Goal: Task Accomplishment & Management: Use online tool/utility

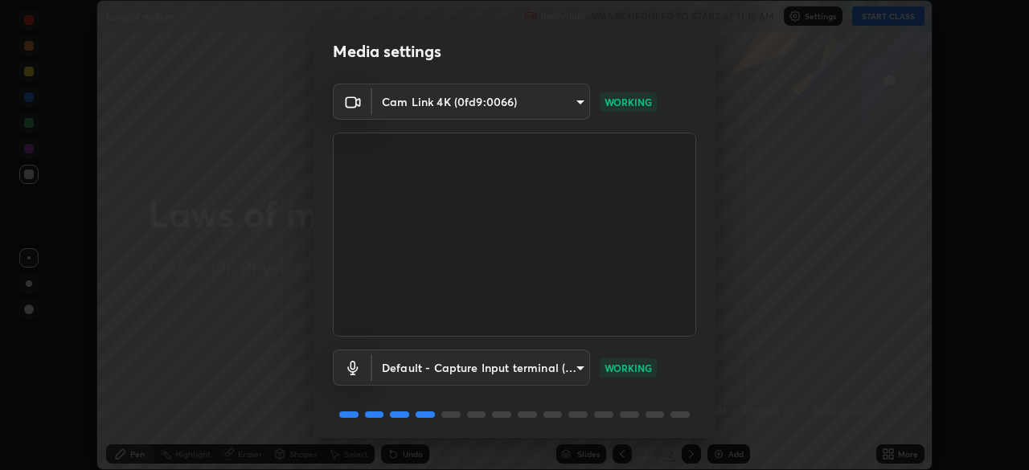
scroll to position [57, 0]
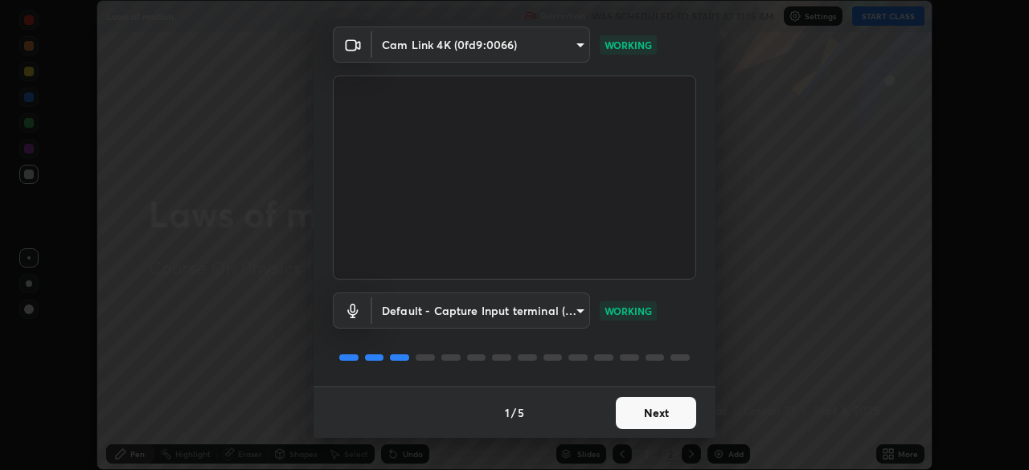
click at [666, 414] on button "Next" at bounding box center [656, 413] width 80 height 32
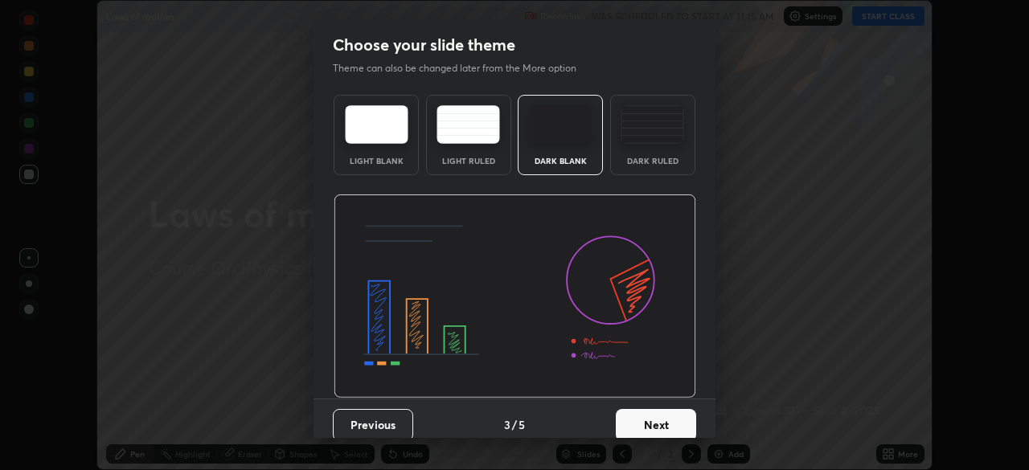
click at [665, 415] on button "Next" at bounding box center [656, 425] width 80 height 32
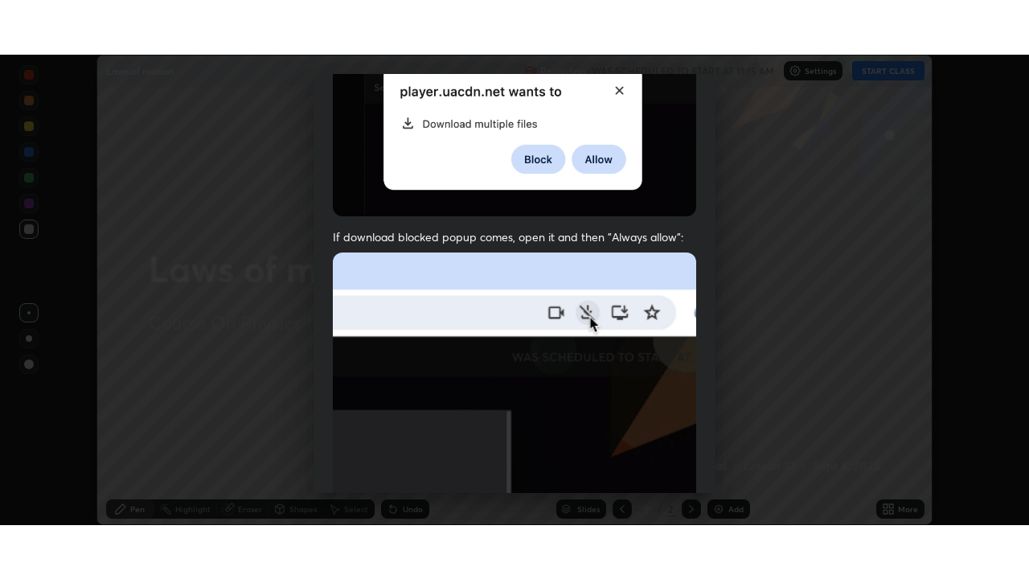
scroll to position [385, 0]
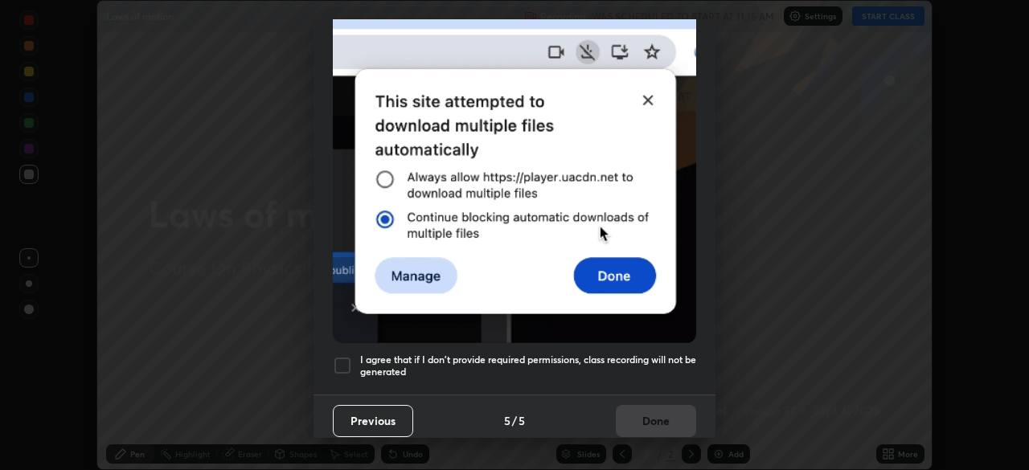
click at [342, 358] on div at bounding box center [342, 365] width 19 height 19
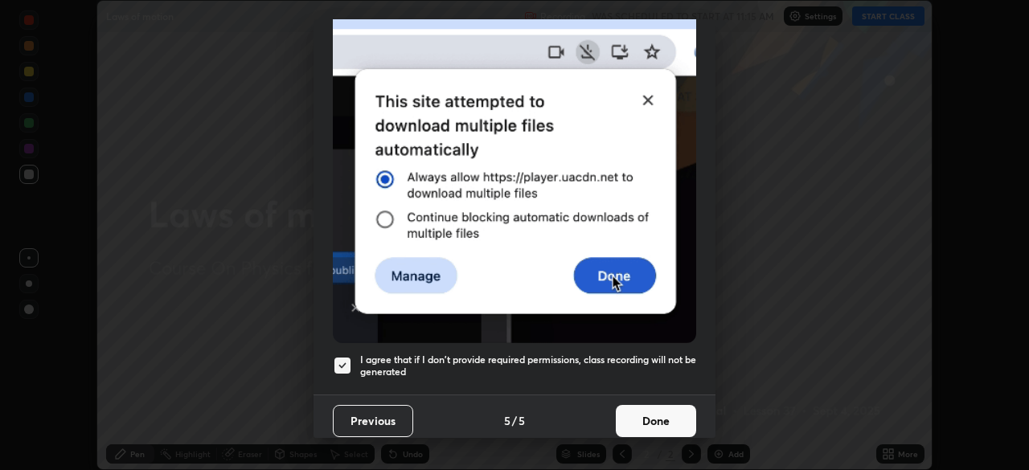
click at [668, 406] on button "Done" at bounding box center [656, 421] width 80 height 32
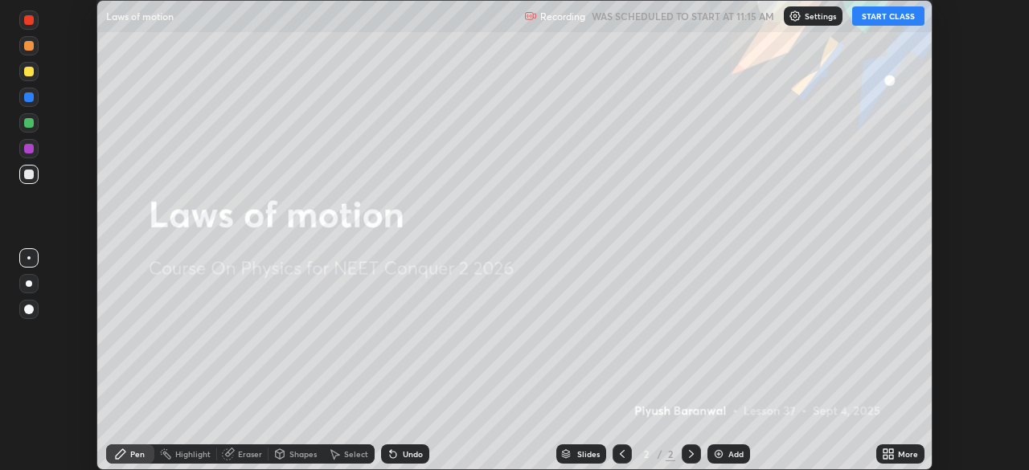
click at [875, 23] on button "START CLASS" at bounding box center [888, 15] width 72 height 19
click at [722, 453] on img at bounding box center [718, 454] width 13 height 13
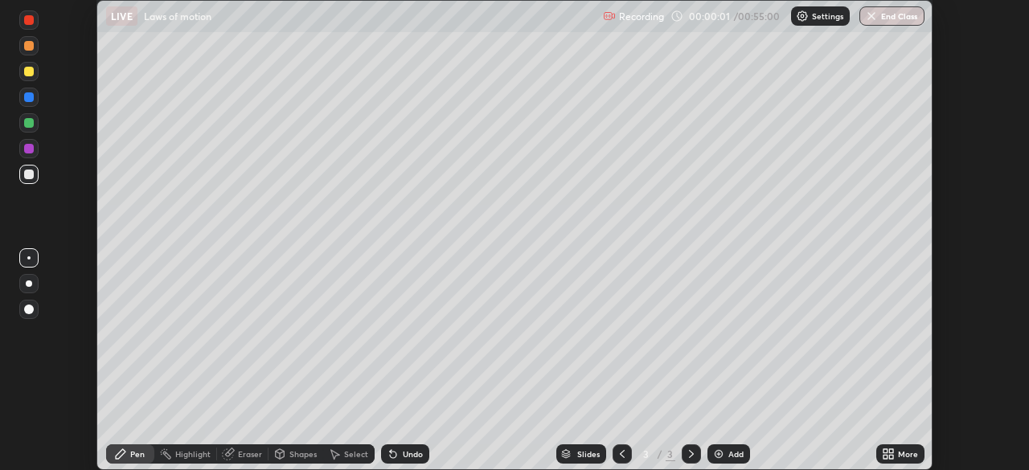
click at [898, 458] on div "More" at bounding box center [908, 454] width 20 height 8
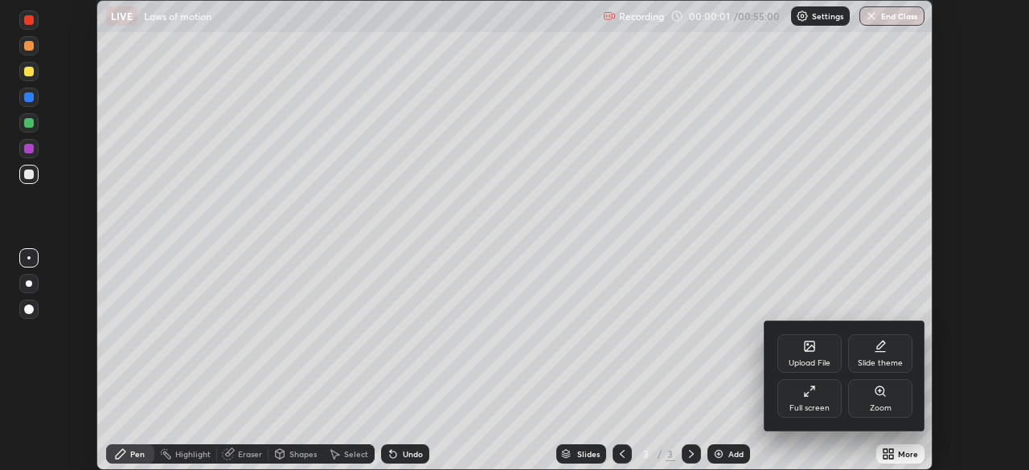
click at [827, 398] on div "Full screen" at bounding box center [809, 398] width 64 height 39
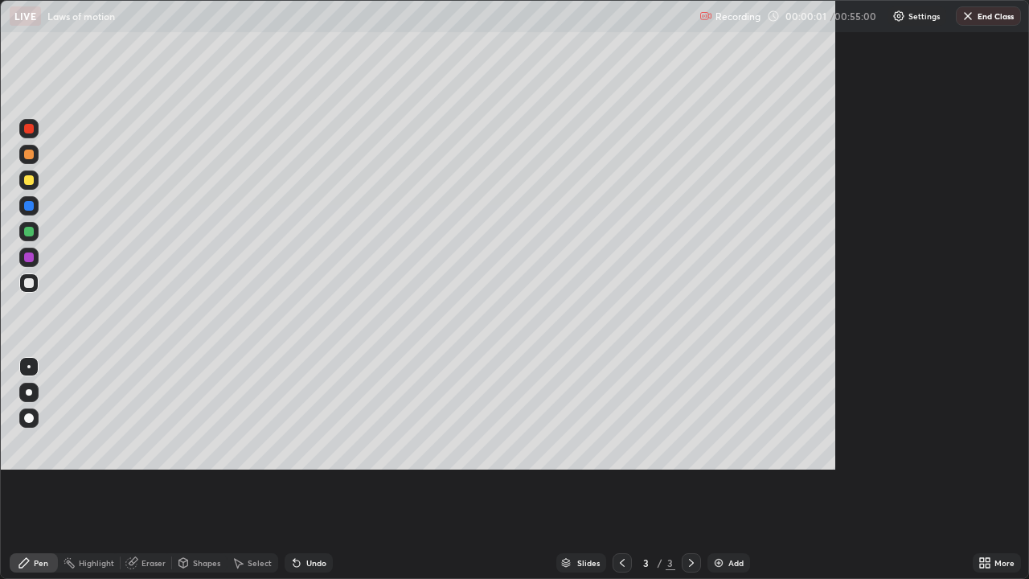
scroll to position [579, 1029]
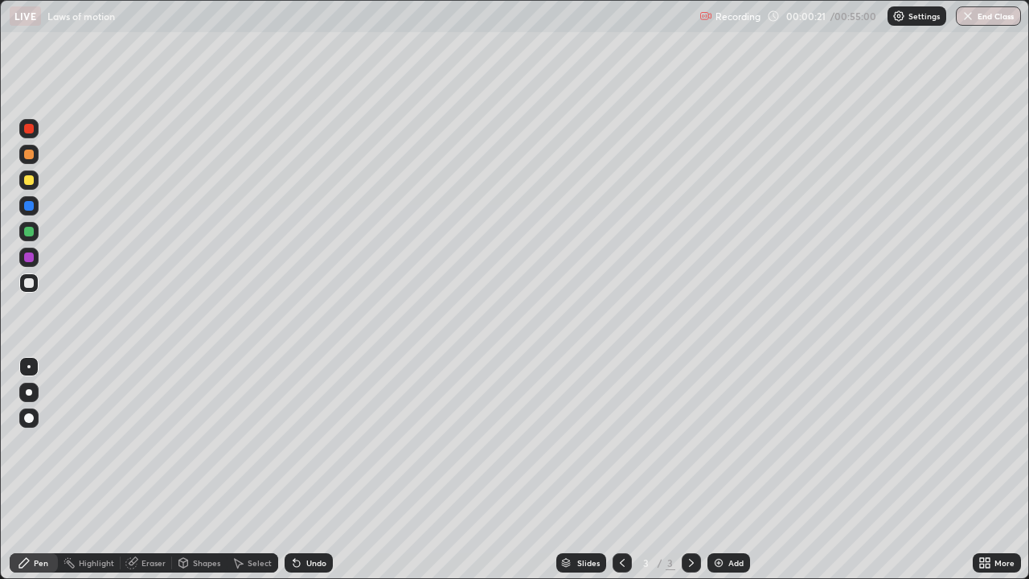
click at [30, 231] on div at bounding box center [29, 232] width 10 height 10
click at [31, 280] on div at bounding box center [29, 283] width 10 height 10
click at [31, 181] on div at bounding box center [29, 180] width 10 height 10
click at [32, 261] on div at bounding box center [28, 257] width 19 height 19
click at [297, 469] on icon at bounding box center [296, 563] width 6 height 6
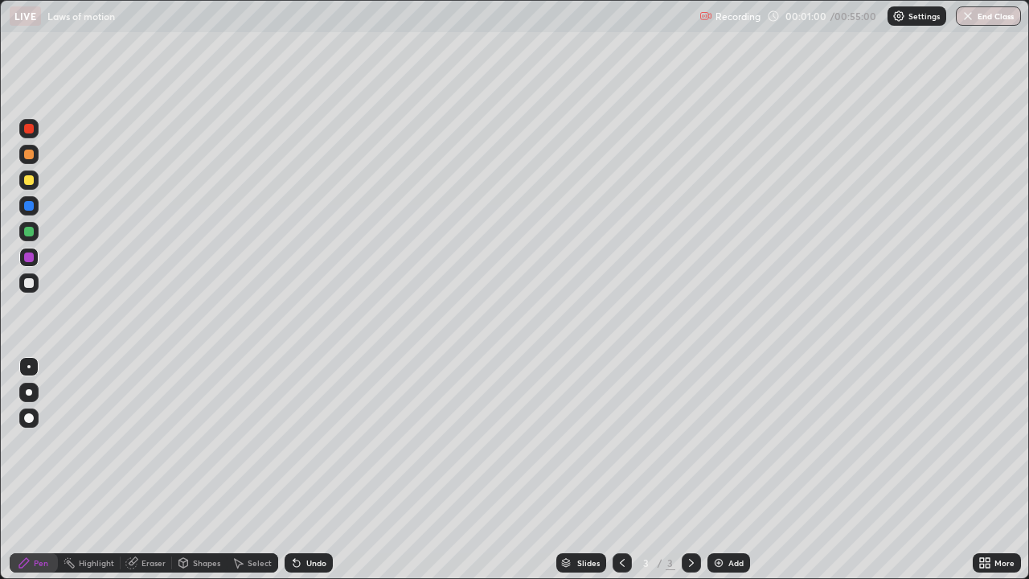
click at [307, 469] on div "Undo" at bounding box center [316, 563] width 20 height 8
click at [313, 469] on div "Undo" at bounding box center [316, 563] width 20 height 8
click at [311, 469] on div "Undo" at bounding box center [316, 563] width 20 height 8
click at [25, 154] on div at bounding box center [29, 154] width 10 height 10
click at [26, 284] on div at bounding box center [29, 283] width 10 height 10
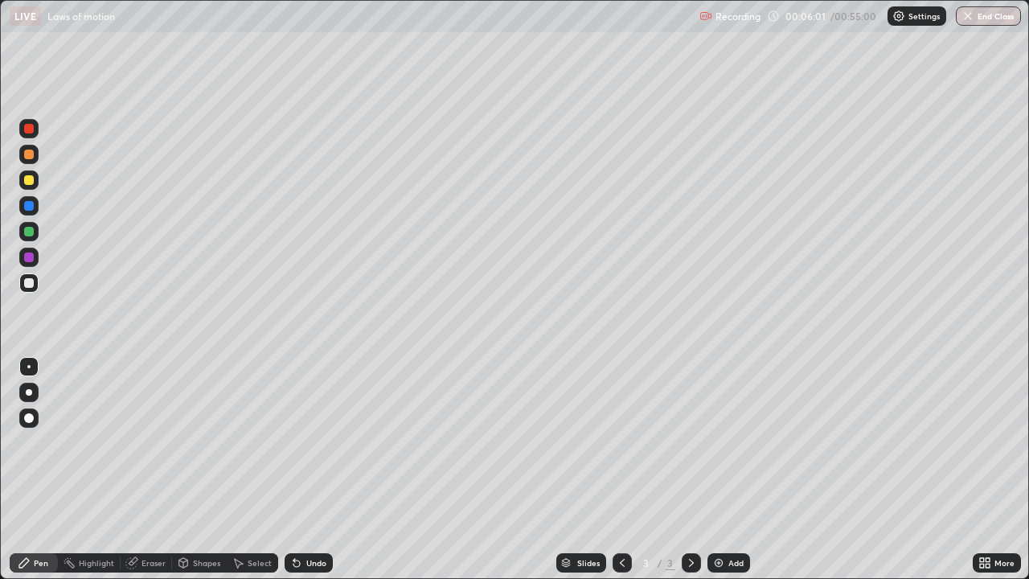
click at [27, 204] on div at bounding box center [29, 206] width 10 height 10
click at [27, 180] on div at bounding box center [29, 180] width 10 height 10
click at [27, 162] on div at bounding box center [28, 154] width 19 height 19
click at [29, 287] on div at bounding box center [29, 283] width 10 height 10
click at [244, 469] on div "Select" at bounding box center [252, 562] width 51 height 19
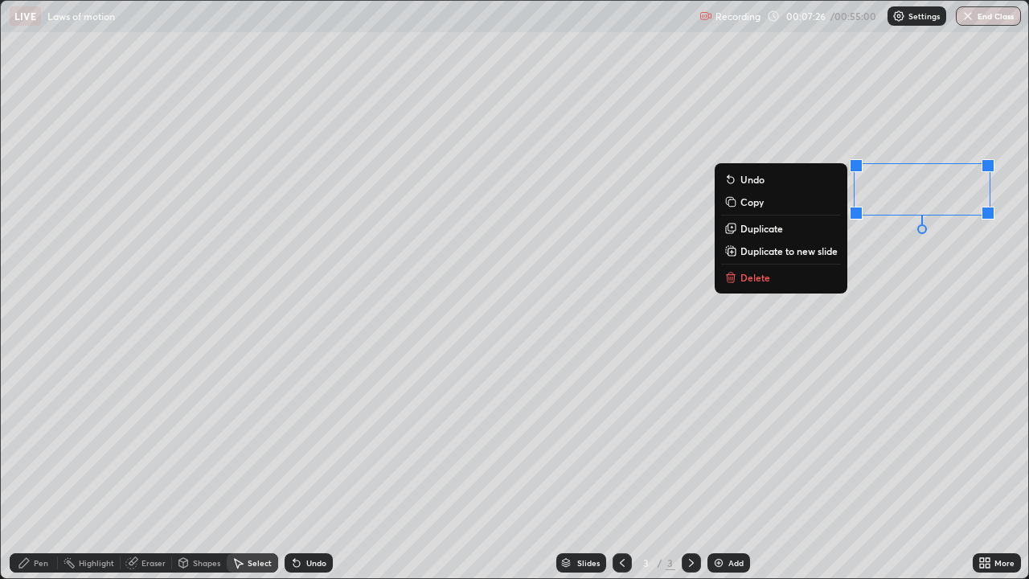
click at [888, 304] on div "0 ° Undo Copy Duplicate Duplicate to new slide Delete" at bounding box center [514, 289] width 1027 height 577
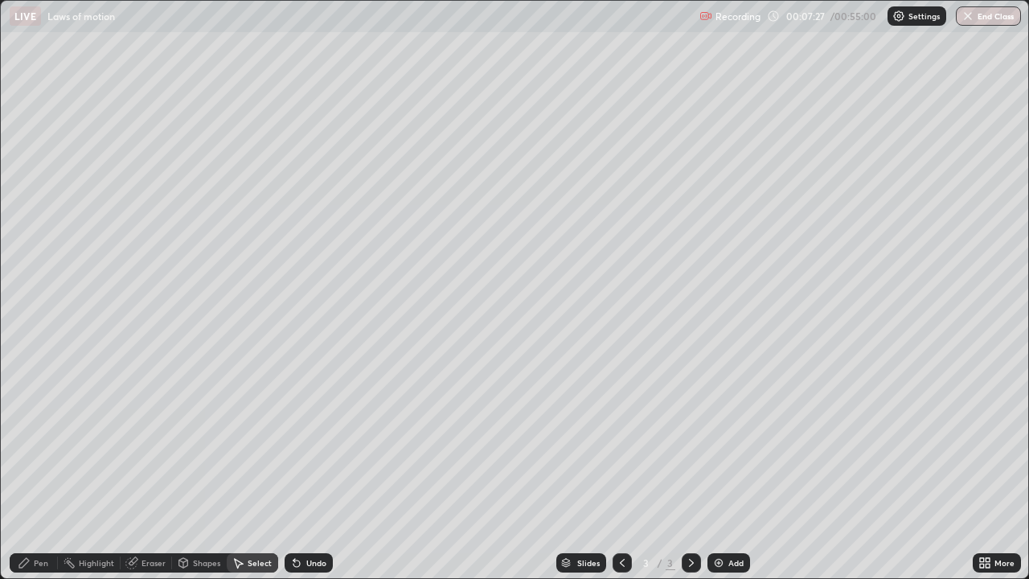
click at [46, 469] on div "Pen" at bounding box center [34, 562] width 48 height 19
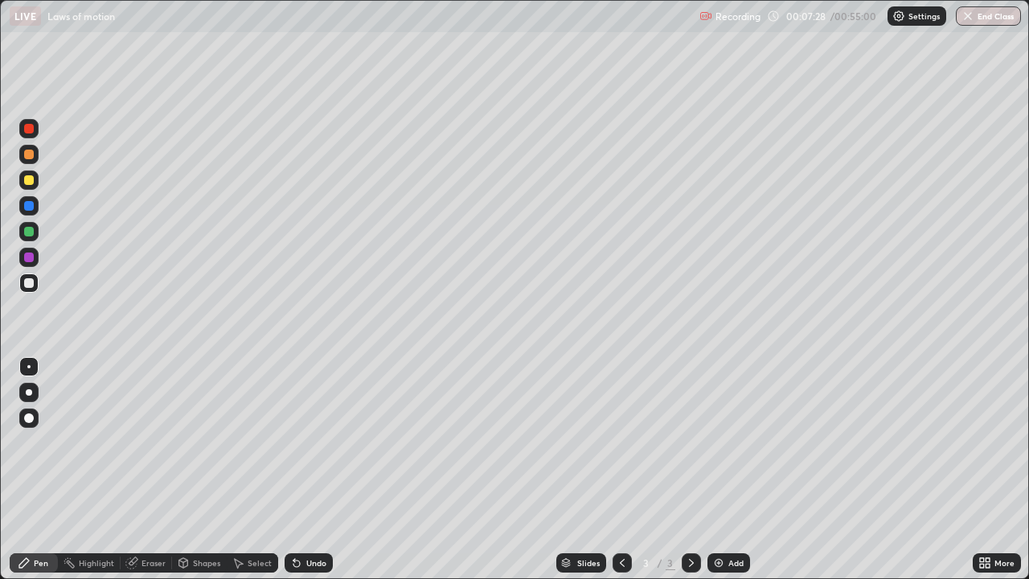
click at [28, 153] on div at bounding box center [29, 154] width 10 height 10
click at [35, 178] on div at bounding box center [28, 179] width 19 height 19
click at [314, 469] on div "Undo" at bounding box center [316, 563] width 20 height 8
click at [155, 469] on div "Eraser" at bounding box center [153, 563] width 24 height 8
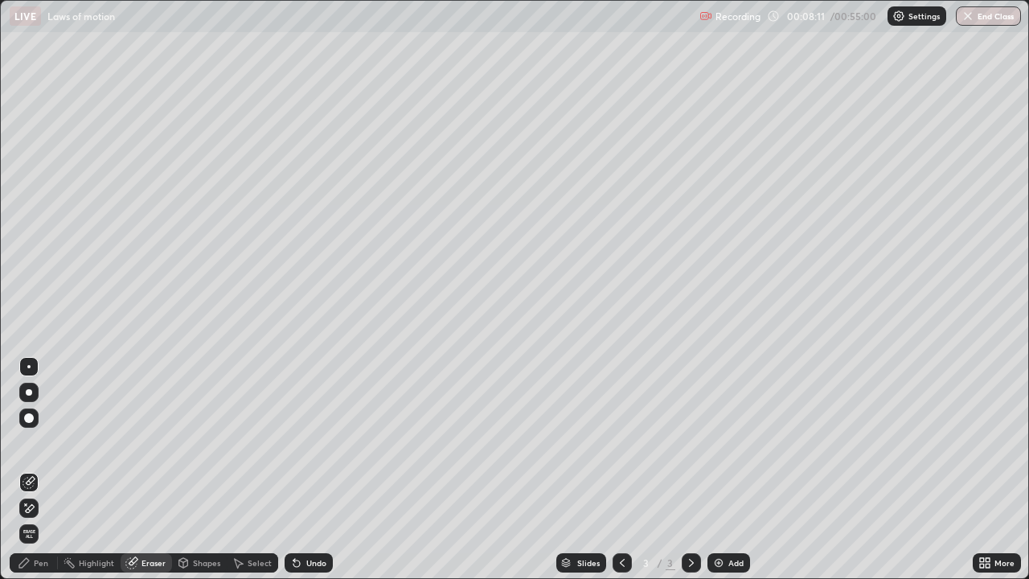
click at [262, 469] on div "Select" at bounding box center [260, 563] width 24 height 8
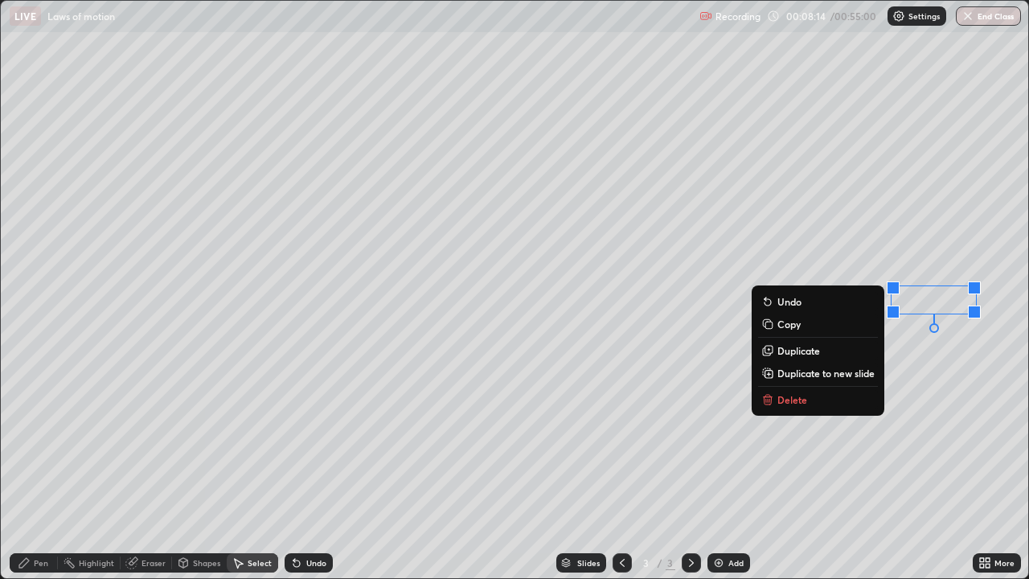
click at [853, 330] on button "Copy" at bounding box center [818, 323] width 120 height 19
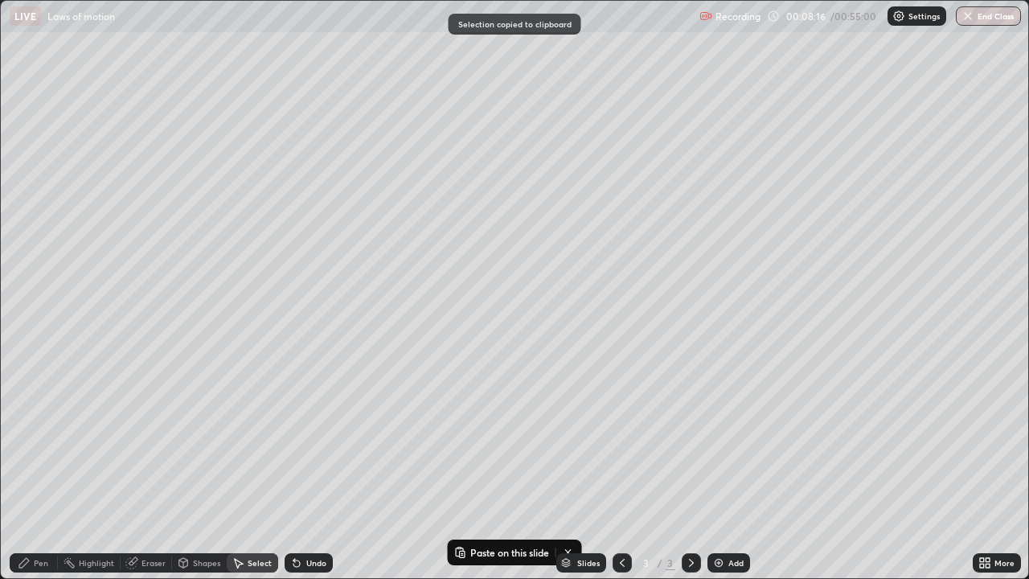
click at [42, 469] on div "Pen" at bounding box center [41, 563] width 14 height 8
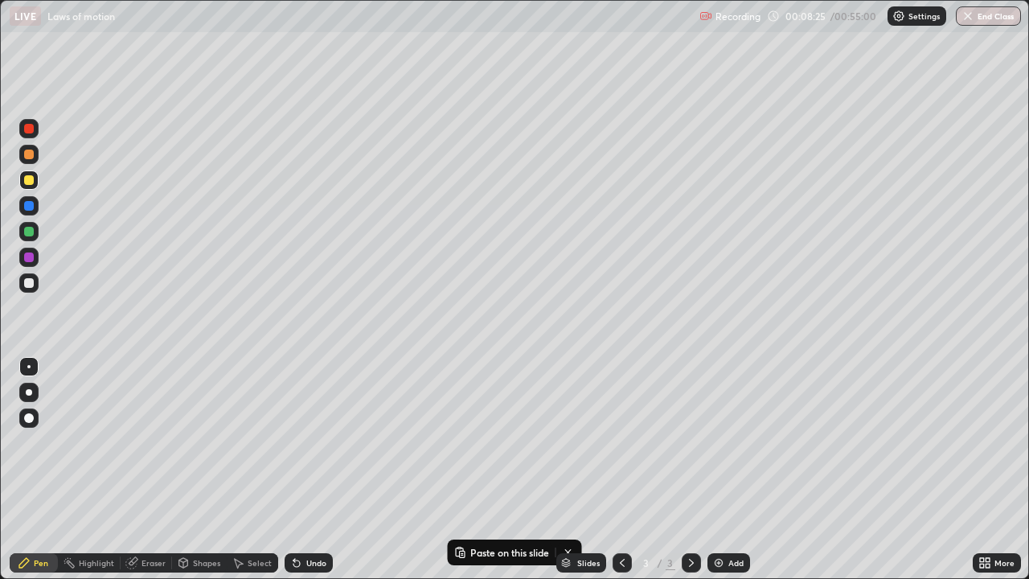
click at [312, 469] on div "Undo" at bounding box center [308, 562] width 48 height 19
click at [317, 469] on div "Undo" at bounding box center [308, 562] width 48 height 19
click at [723, 469] on img at bounding box center [718, 562] width 13 height 13
click at [254, 469] on div "Select" at bounding box center [260, 563] width 24 height 8
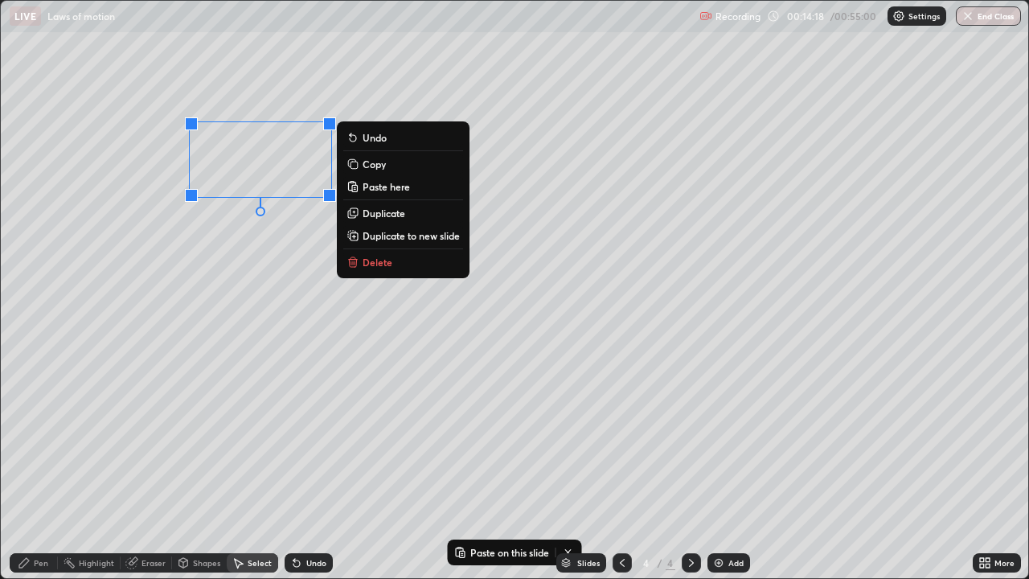
click at [212, 320] on div "0 ° Undo Copy Paste here Duplicate Duplicate to new slide Delete" at bounding box center [514, 289] width 1027 height 577
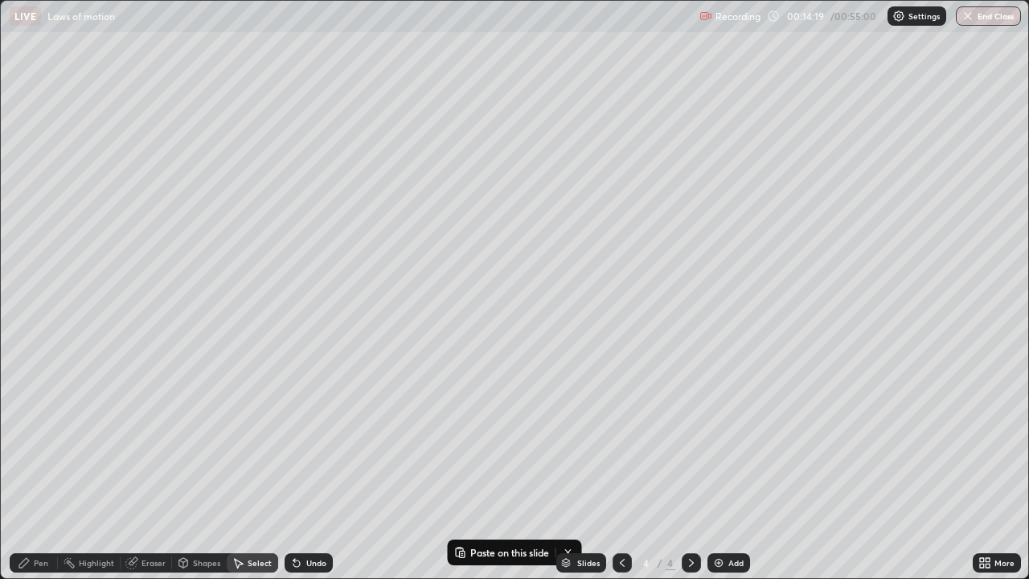
click at [31, 469] on div "Pen" at bounding box center [34, 562] width 48 height 19
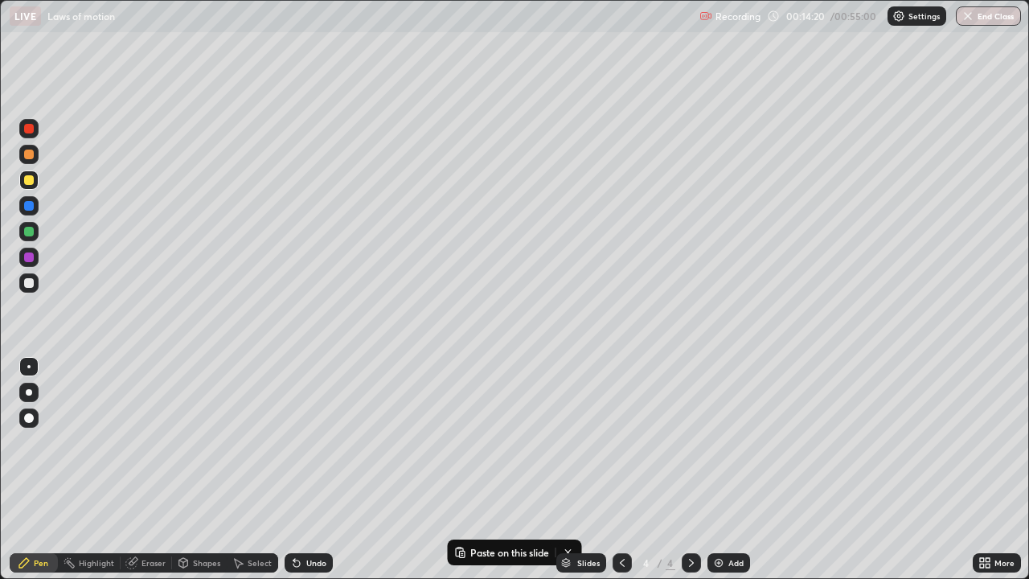
click at [29, 283] on div at bounding box center [29, 283] width 10 height 10
click at [31, 207] on div at bounding box center [29, 206] width 10 height 10
click at [28, 181] on div at bounding box center [29, 180] width 10 height 10
click at [722, 469] on img at bounding box center [718, 562] width 13 height 13
click at [31, 285] on div at bounding box center [29, 283] width 10 height 10
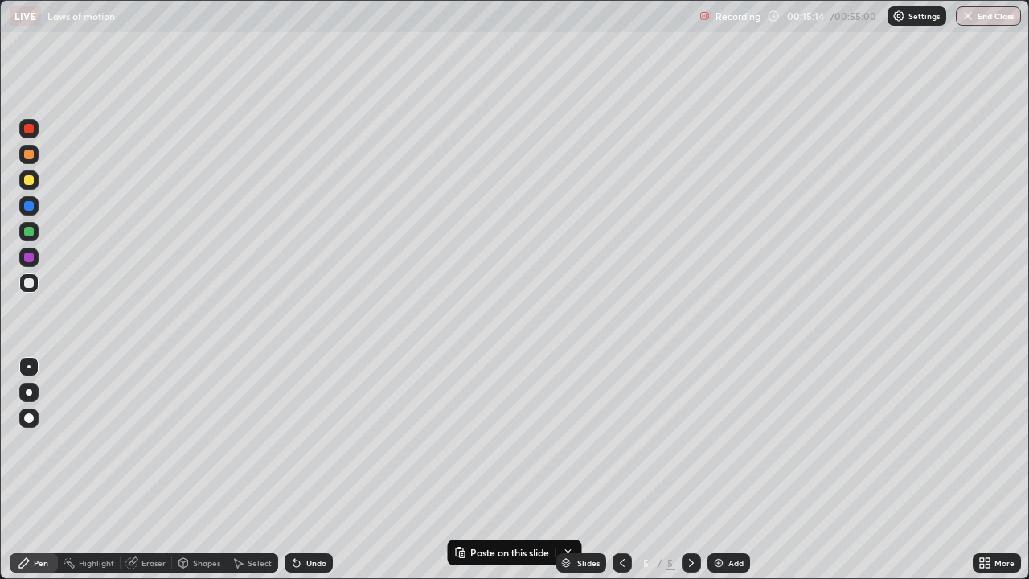
click at [29, 181] on div at bounding box center [29, 180] width 10 height 10
click at [28, 233] on div at bounding box center [29, 232] width 10 height 10
click at [32, 290] on div at bounding box center [28, 282] width 19 height 19
click at [29, 181] on div at bounding box center [29, 180] width 10 height 10
click at [27, 287] on div at bounding box center [29, 283] width 10 height 10
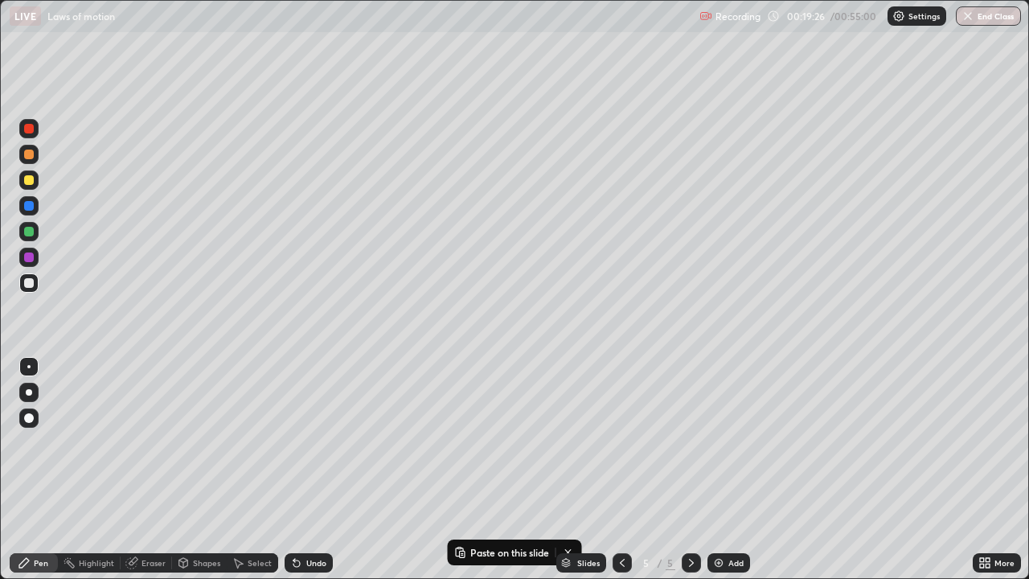
click at [27, 259] on div at bounding box center [29, 257] width 10 height 10
click at [29, 234] on div at bounding box center [29, 232] width 10 height 10
click at [30, 233] on div at bounding box center [29, 232] width 10 height 10
click at [726, 469] on div "Add" at bounding box center [728, 562] width 43 height 19
click at [32, 180] on div at bounding box center [29, 180] width 10 height 10
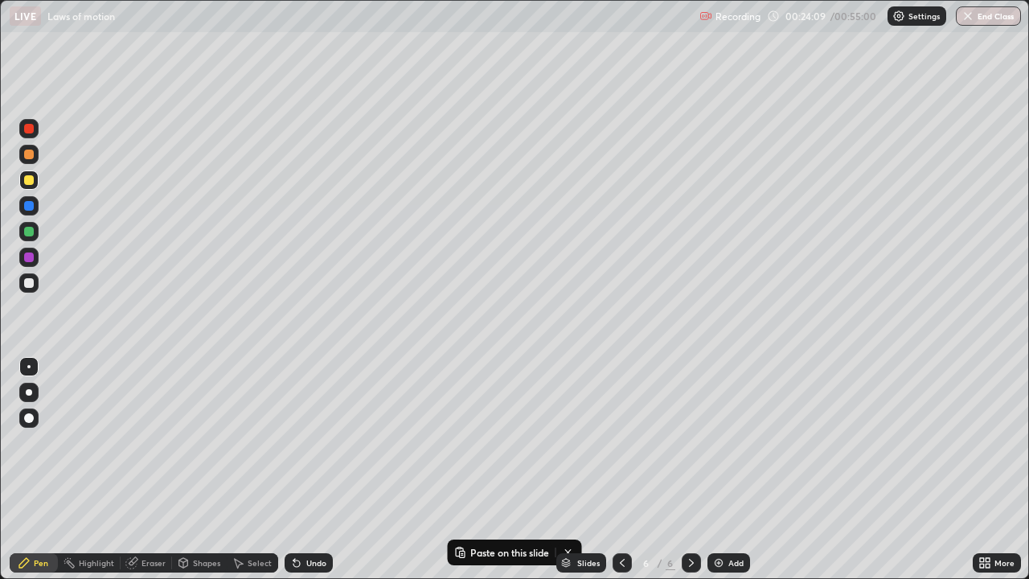
click at [620, 469] on icon at bounding box center [622, 562] width 13 height 13
click at [690, 469] on icon at bounding box center [691, 562] width 13 height 13
click at [32, 179] on div at bounding box center [29, 180] width 10 height 10
click at [620, 469] on icon at bounding box center [622, 562] width 13 height 13
click at [687, 469] on icon at bounding box center [691, 562] width 13 height 13
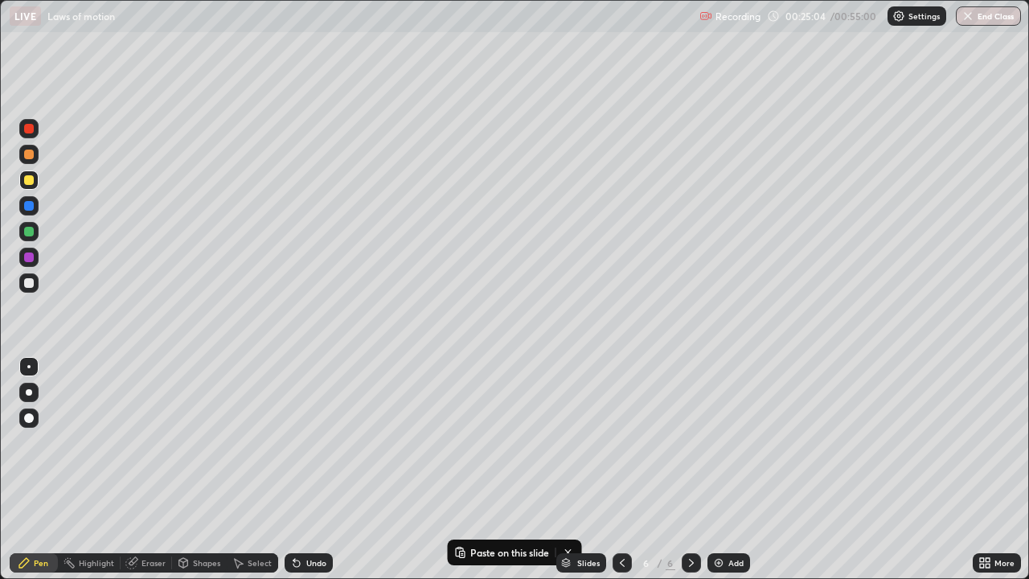
click at [29, 284] on div at bounding box center [29, 283] width 10 height 10
click at [621, 469] on icon at bounding box center [622, 563] width 5 height 8
click at [689, 469] on icon at bounding box center [691, 563] width 5 height 8
click at [27, 204] on div at bounding box center [29, 206] width 10 height 10
click at [25, 180] on div at bounding box center [29, 180] width 10 height 10
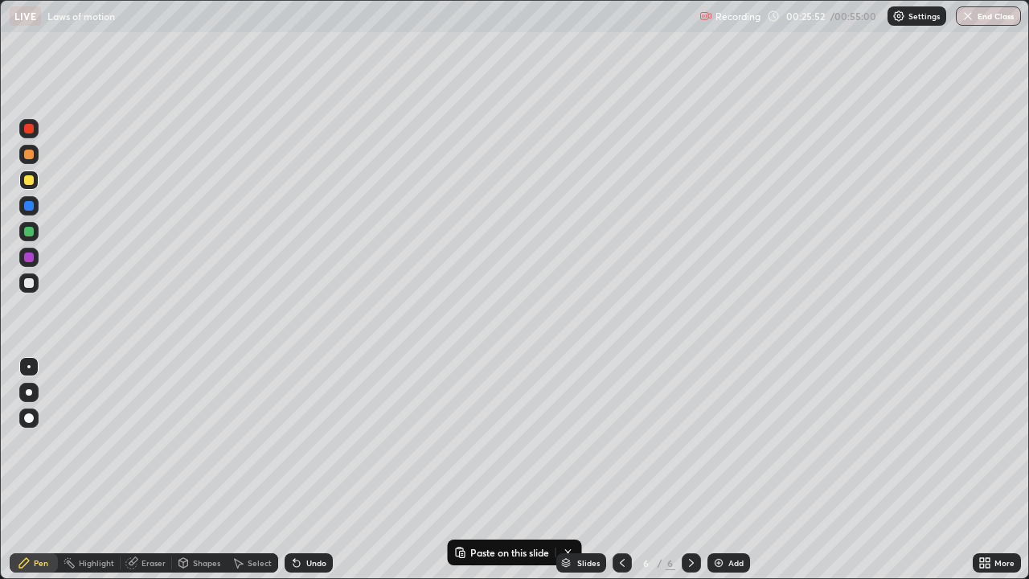
click at [248, 469] on div "Select" at bounding box center [252, 562] width 51 height 19
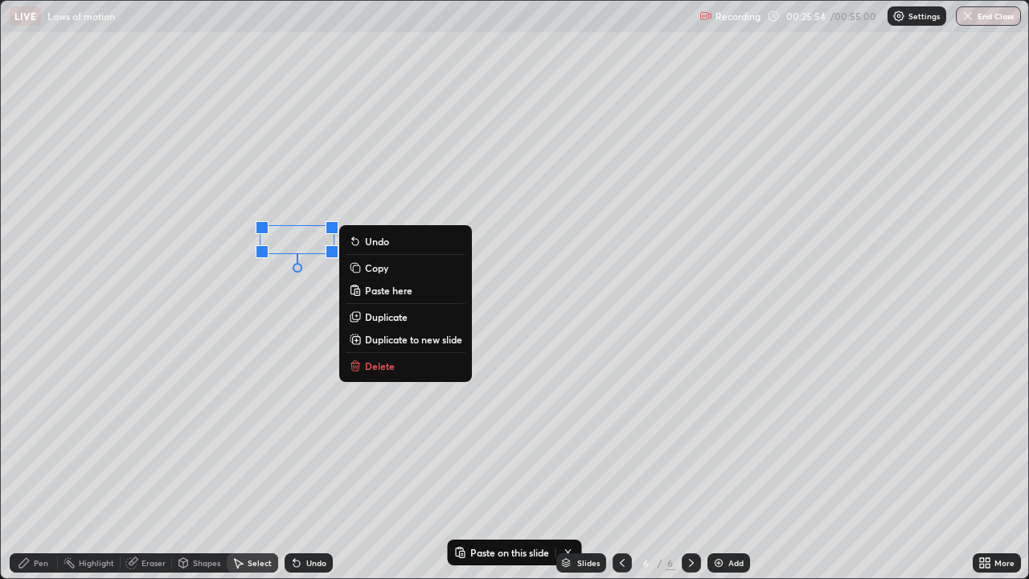
click at [378, 368] on p "Delete" at bounding box center [380, 365] width 30 height 13
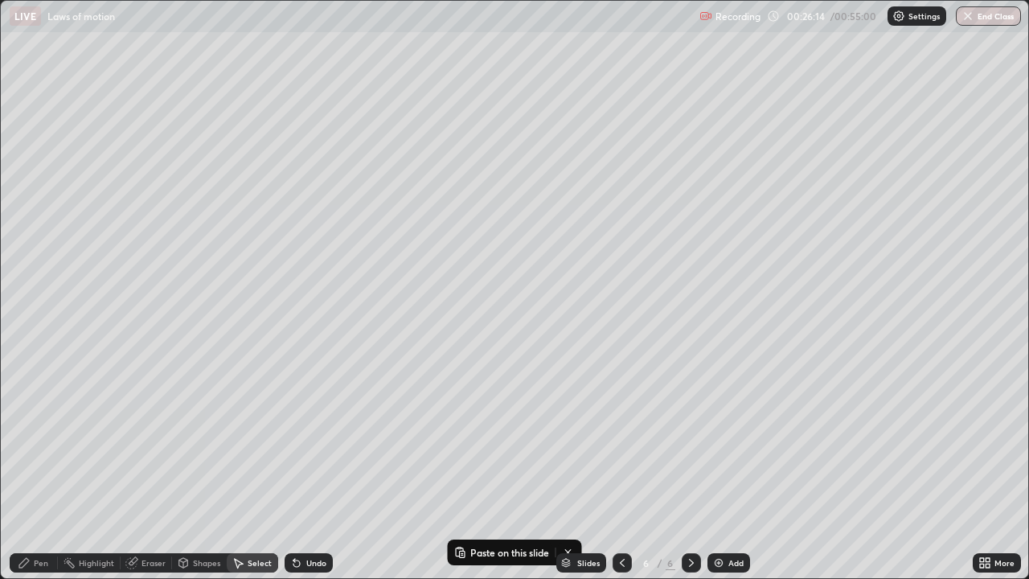
click at [27, 469] on icon at bounding box center [24, 563] width 10 height 10
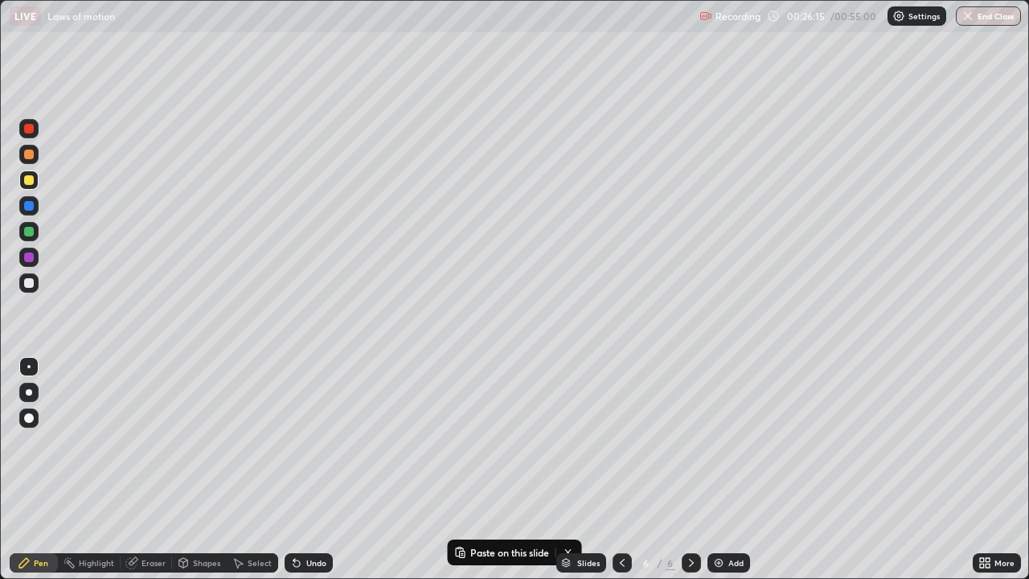
click at [27, 180] on div at bounding box center [29, 180] width 10 height 10
click at [621, 469] on icon at bounding box center [622, 562] width 13 height 13
click at [690, 469] on icon at bounding box center [691, 562] width 13 height 13
click at [255, 469] on div "Select" at bounding box center [260, 563] width 24 height 8
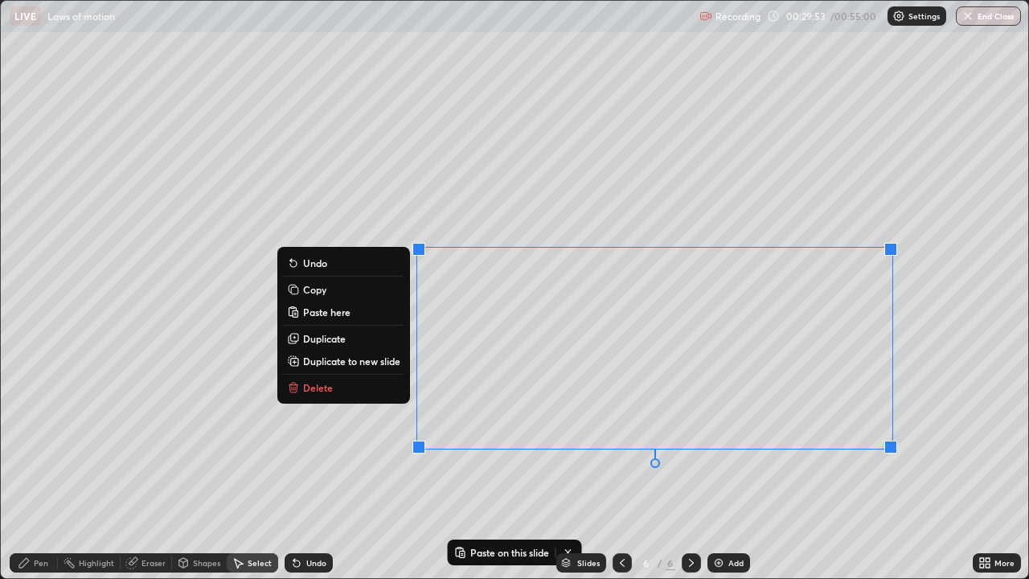
click at [374, 391] on button "Delete" at bounding box center [344, 387] width 120 height 19
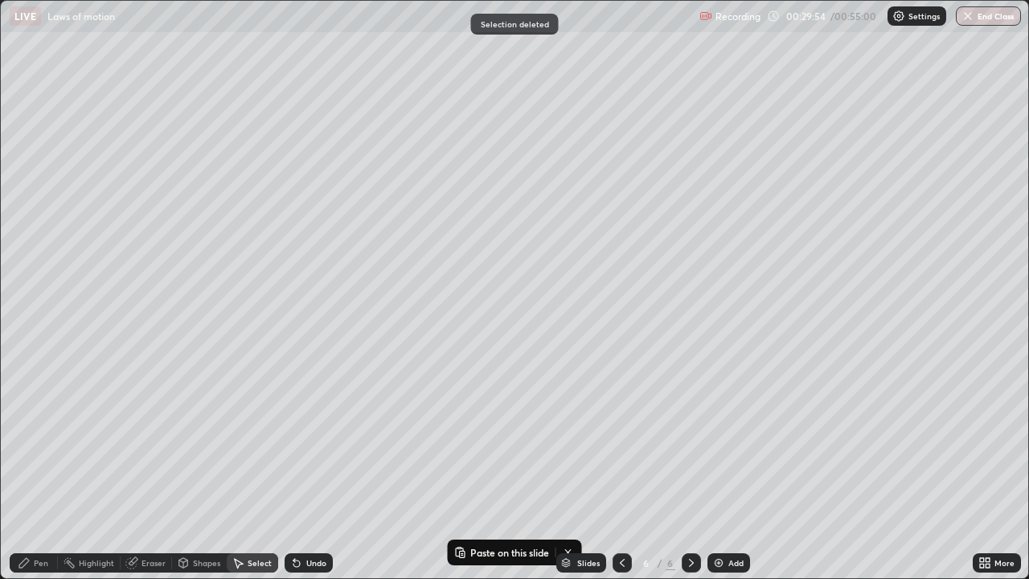
click at [44, 469] on div "Pen" at bounding box center [41, 563] width 14 height 8
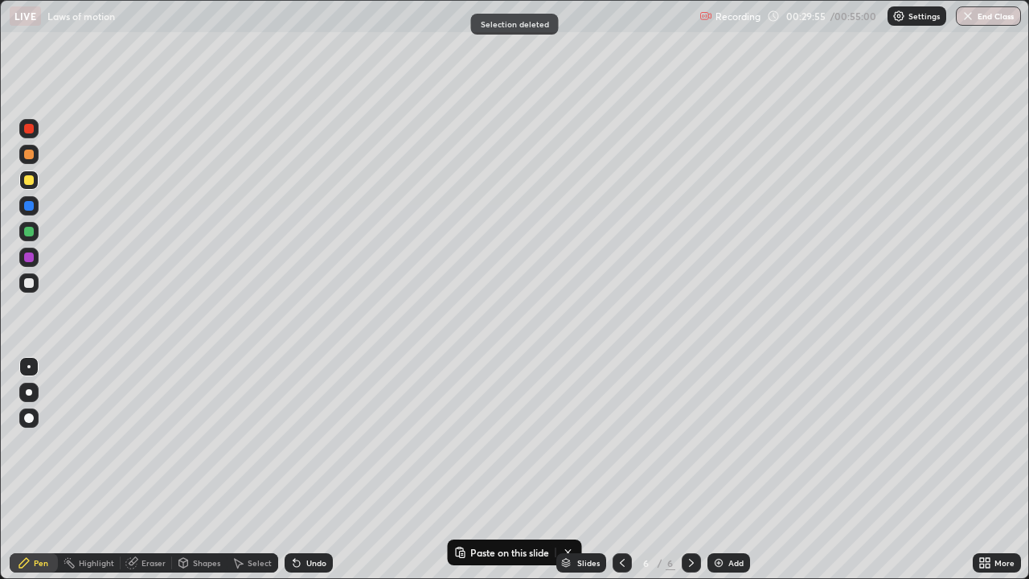
click at [248, 469] on div "Select" at bounding box center [260, 563] width 24 height 8
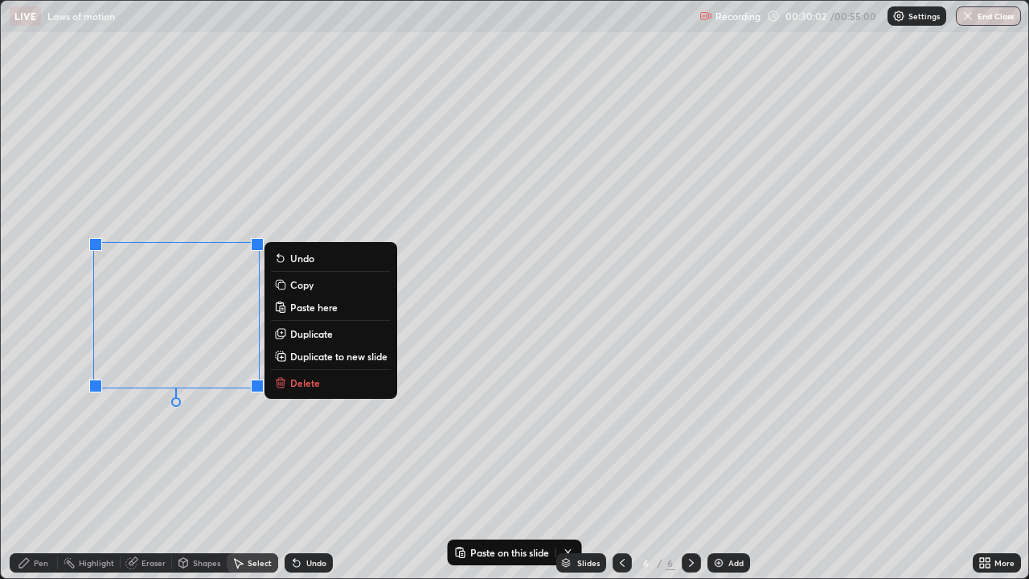
click at [143, 469] on div "0 ° Undo Copy Paste here Duplicate Duplicate to new slide Delete" at bounding box center [514, 289] width 1027 height 577
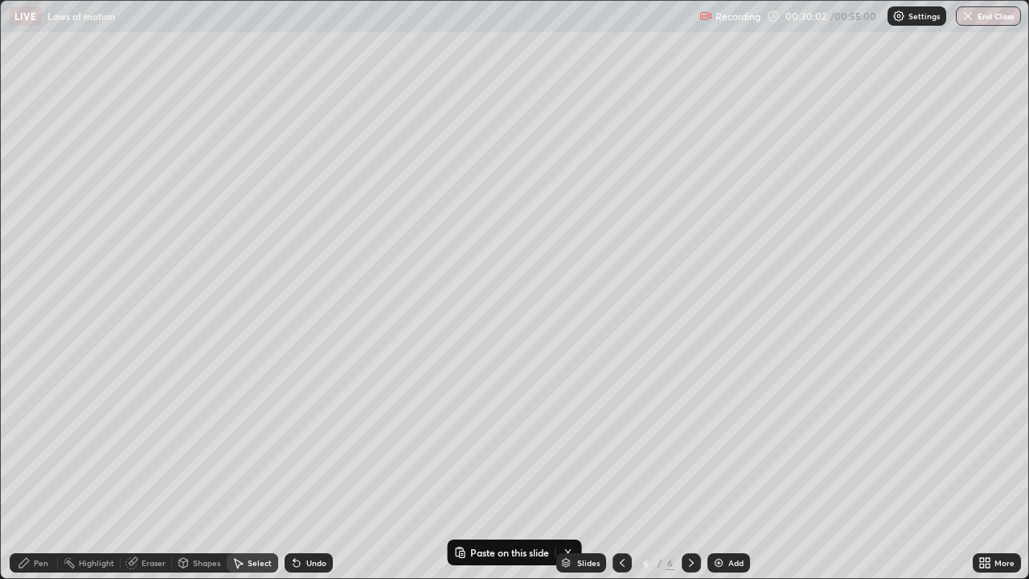
click at [28, 469] on icon at bounding box center [24, 562] width 13 height 13
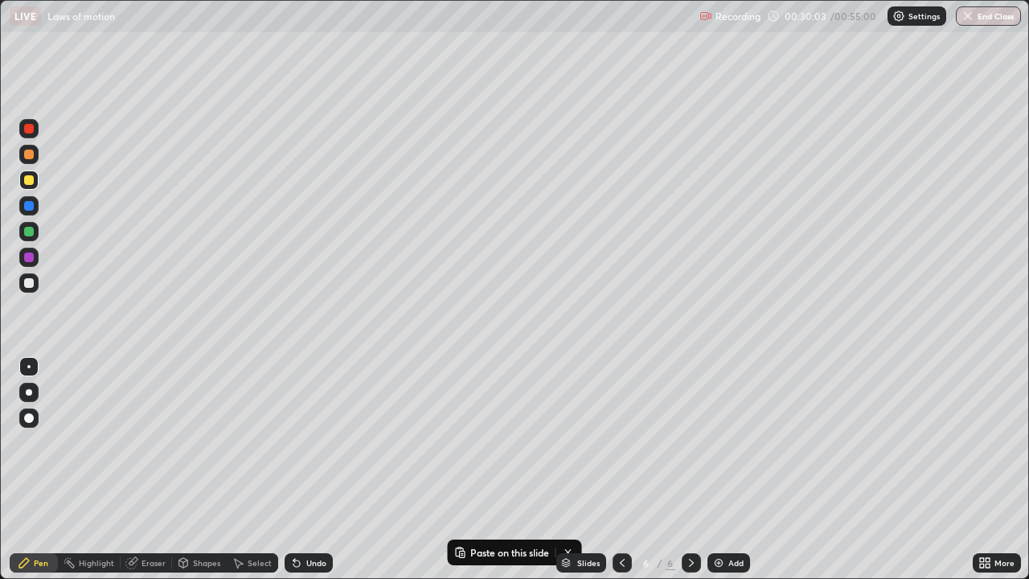
click at [29, 184] on div at bounding box center [29, 180] width 10 height 10
click at [32, 286] on div at bounding box center [29, 283] width 10 height 10
click at [31, 182] on div at bounding box center [29, 180] width 10 height 10
click at [27, 284] on div at bounding box center [29, 283] width 10 height 10
click at [306, 469] on div "Undo" at bounding box center [316, 563] width 20 height 8
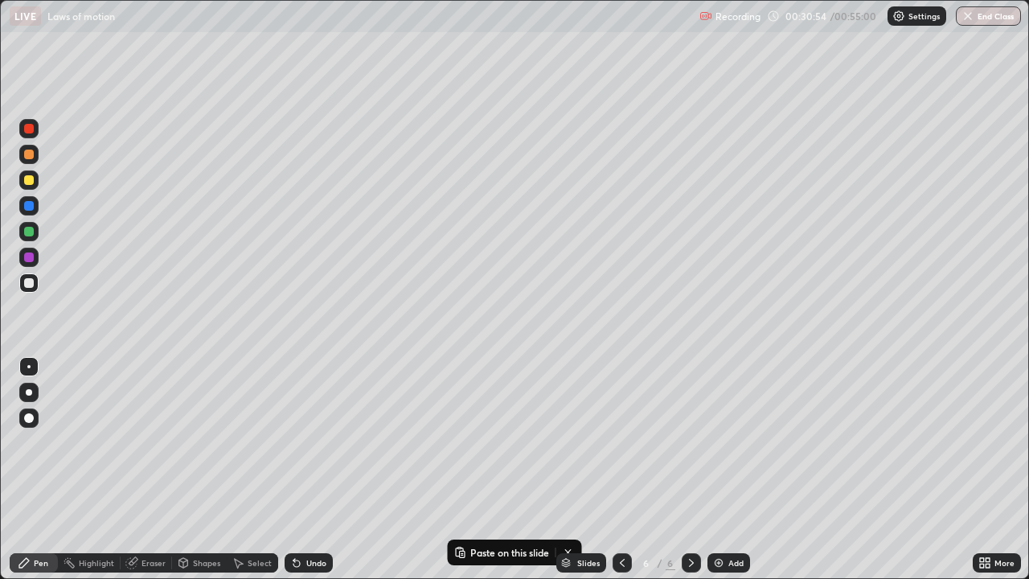
click at [618, 469] on icon at bounding box center [622, 562] width 13 height 13
click at [686, 469] on div at bounding box center [690, 562] width 19 height 19
click at [32, 183] on div at bounding box center [29, 180] width 10 height 10
click at [621, 469] on icon at bounding box center [622, 562] width 13 height 13
click at [691, 469] on icon at bounding box center [691, 562] width 13 height 13
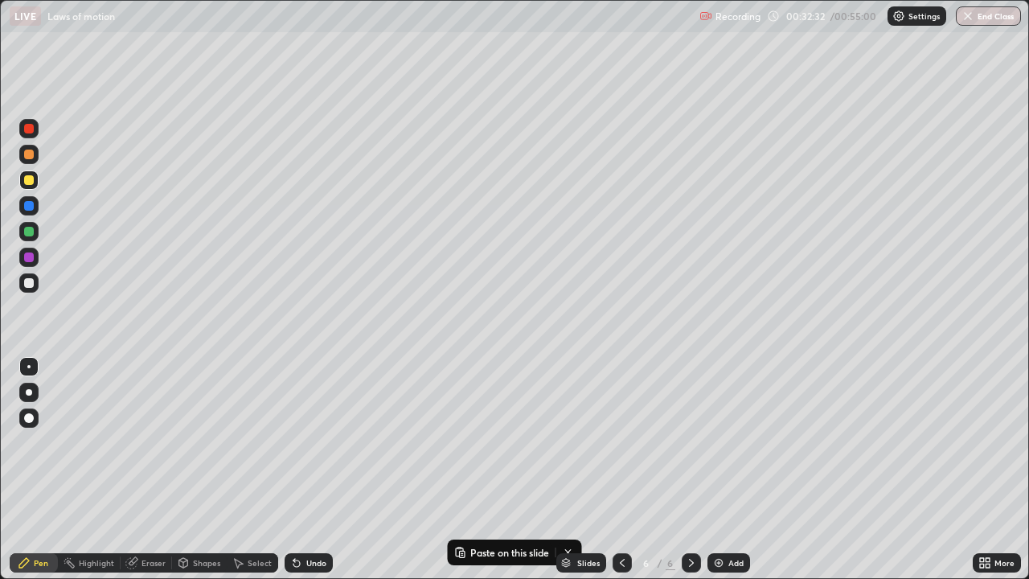
click at [33, 287] on div at bounding box center [28, 282] width 19 height 19
click at [617, 469] on icon at bounding box center [622, 562] width 13 height 13
click at [16, 371] on div at bounding box center [29, 367] width 26 height 26
click at [685, 469] on div at bounding box center [690, 562] width 19 height 19
click at [31, 233] on div at bounding box center [29, 232] width 10 height 10
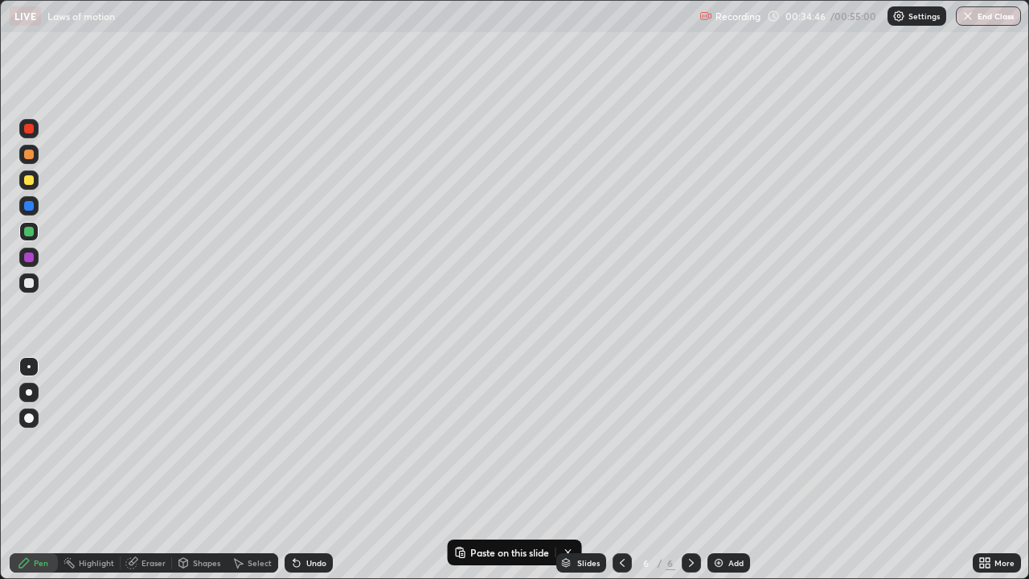
click at [22, 178] on div at bounding box center [28, 179] width 19 height 19
click at [27, 283] on div at bounding box center [29, 283] width 10 height 10
click at [27, 182] on div at bounding box center [29, 180] width 10 height 10
click at [728, 469] on div "Add" at bounding box center [735, 563] width 15 height 8
click at [29, 283] on div at bounding box center [29, 283] width 10 height 10
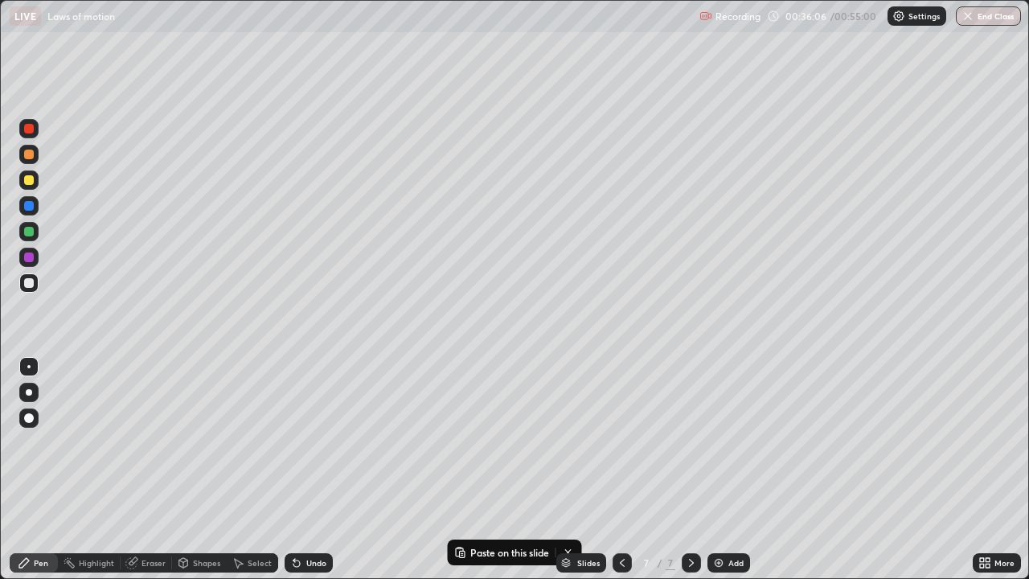
click at [27, 182] on div at bounding box center [29, 180] width 10 height 10
click at [256, 469] on div "Select" at bounding box center [260, 563] width 24 height 8
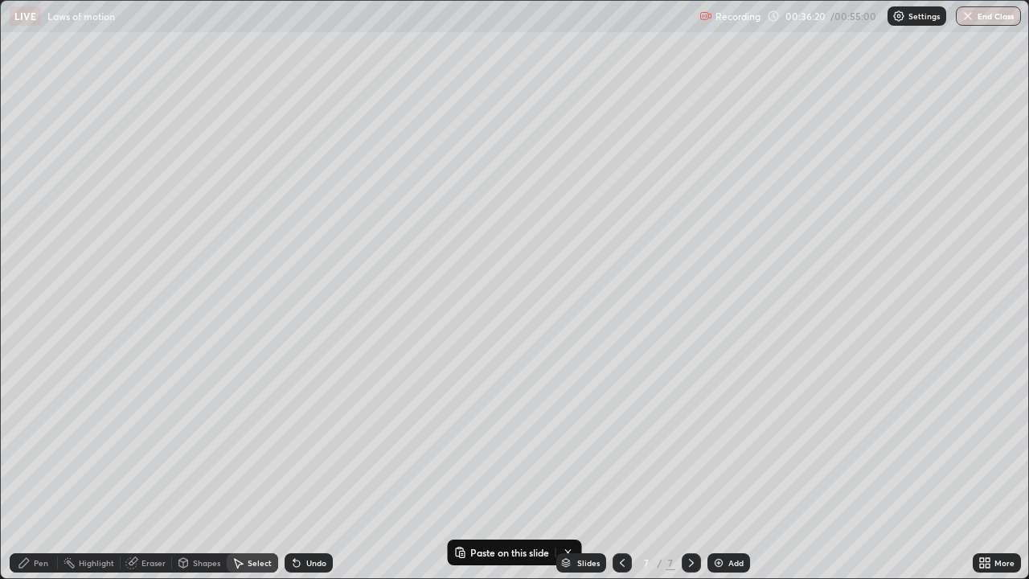
click at [197, 469] on div "Shapes" at bounding box center [206, 563] width 27 height 8
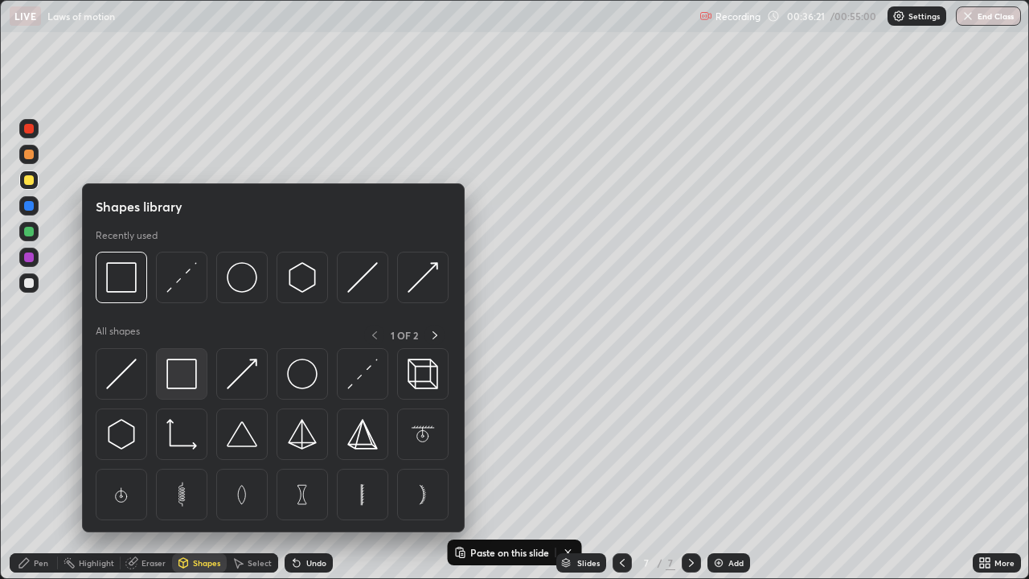
click at [179, 373] on img at bounding box center [181, 373] width 31 height 31
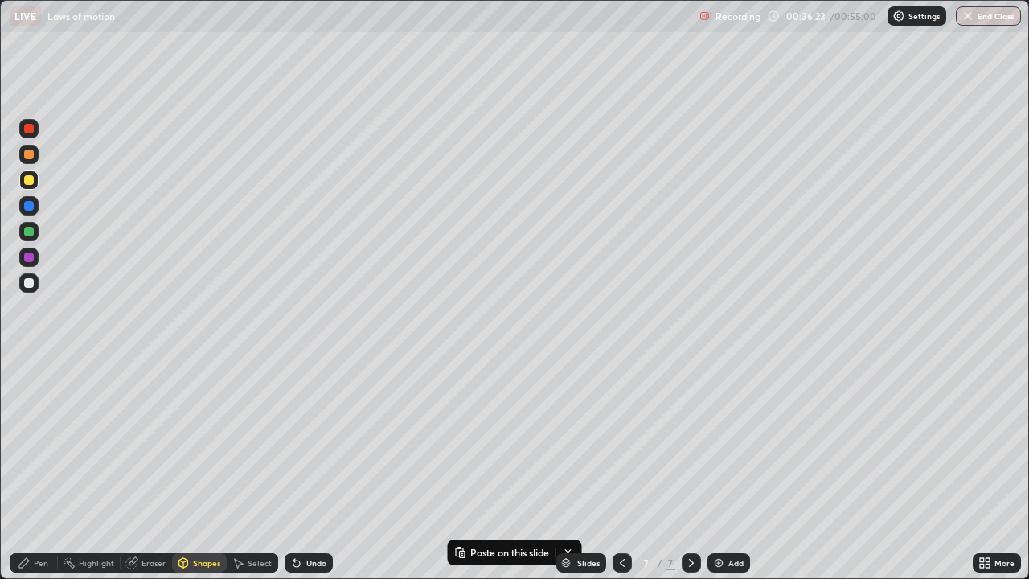
click at [248, 469] on div "Select" at bounding box center [260, 563] width 24 height 8
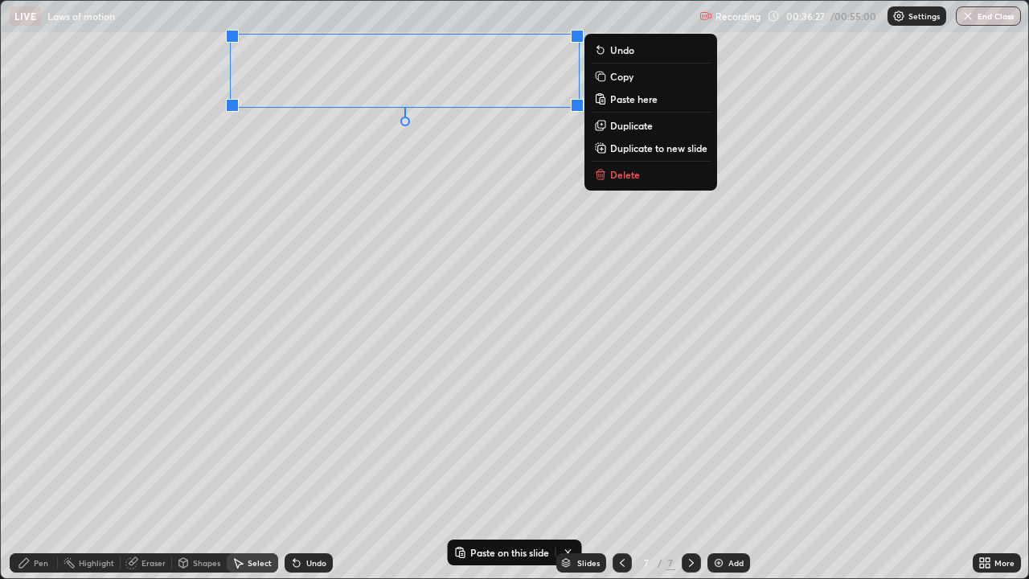
click at [357, 235] on div "0 ° Undo Copy Paste here Duplicate Duplicate to new slide Delete" at bounding box center [514, 289] width 1027 height 577
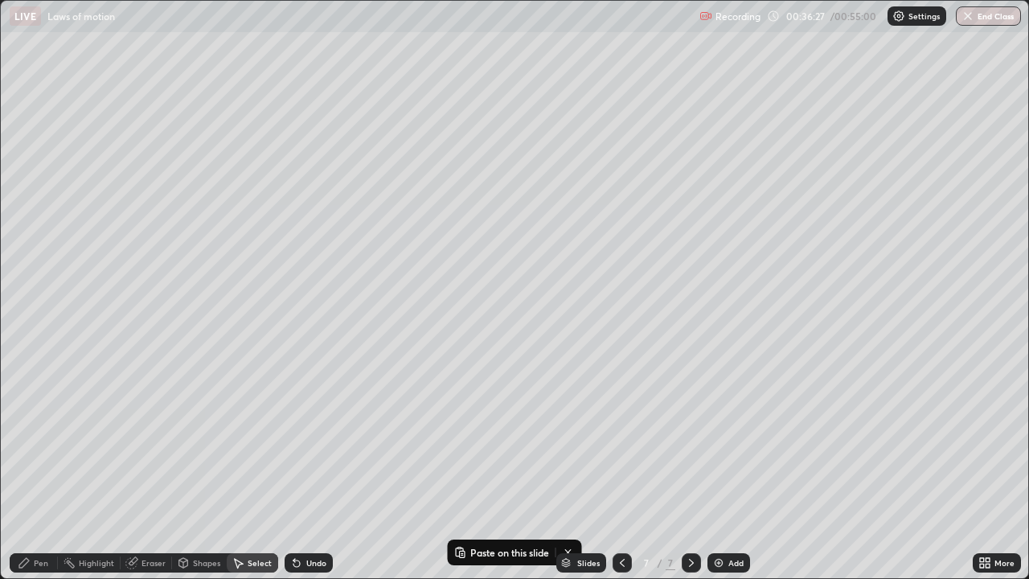
click at [47, 469] on div "Pen" at bounding box center [41, 563] width 14 height 8
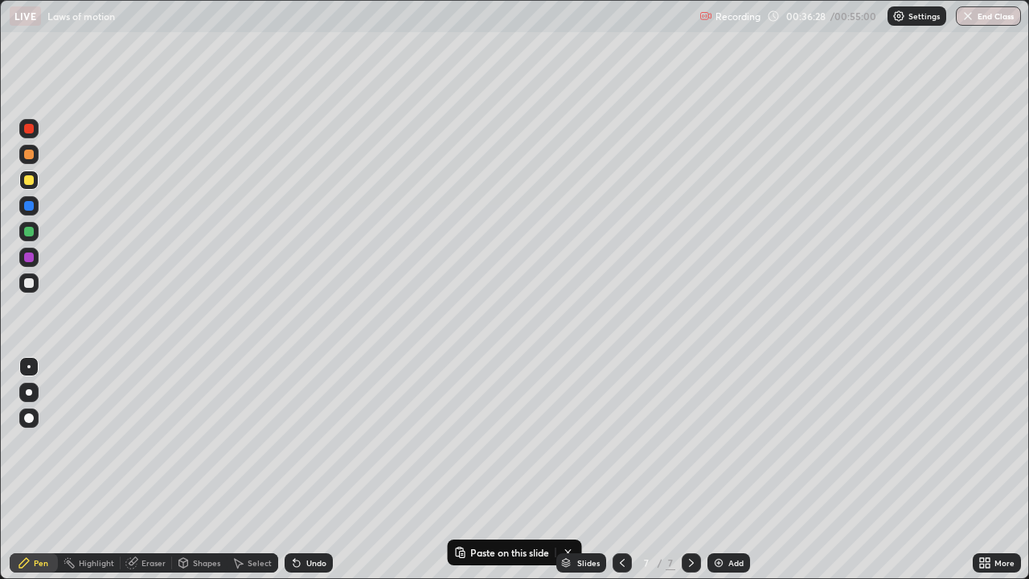
click at [29, 258] on div at bounding box center [29, 257] width 10 height 10
click at [31, 285] on div at bounding box center [29, 283] width 10 height 10
click at [27, 203] on div at bounding box center [29, 206] width 10 height 10
click at [31, 158] on div at bounding box center [29, 154] width 10 height 10
click at [322, 469] on div "Undo" at bounding box center [316, 563] width 20 height 8
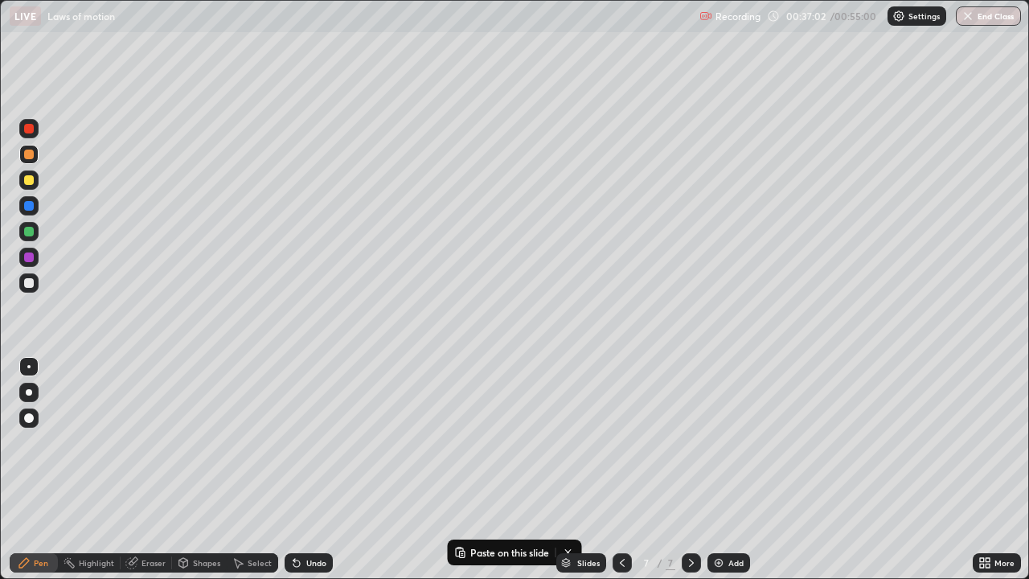
click at [323, 469] on div "Undo" at bounding box center [308, 562] width 48 height 19
click at [325, 469] on div "Undo" at bounding box center [308, 562] width 48 height 19
click at [323, 469] on div "Undo" at bounding box center [308, 562] width 48 height 19
click at [321, 469] on div "Undo" at bounding box center [308, 562] width 48 height 19
click at [322, 469] on div "Undo" at bounding box center [308, 562] width 48 height 19
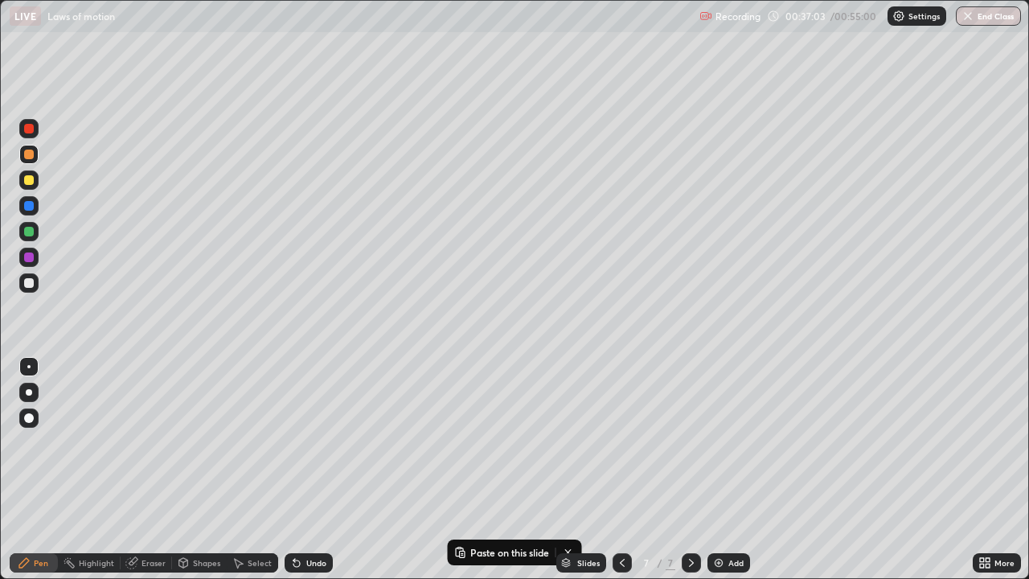
click at [323, 469] on div "Undo" at bounding box center [308, 562] width 48 height 19
click at [322, 469] on div "Undo" at bounding box center [316, 563] width 20 height 8
click at [321, 469] on div "Undo" at bounding box center [316, 563] width 20 height 8
click at [320, 469] on div "Undo" at bounding box center [316, 563] width 20 height 8
click at [321, 469] on div "Undo" at bounding box center [316, 563] width 20 height 8
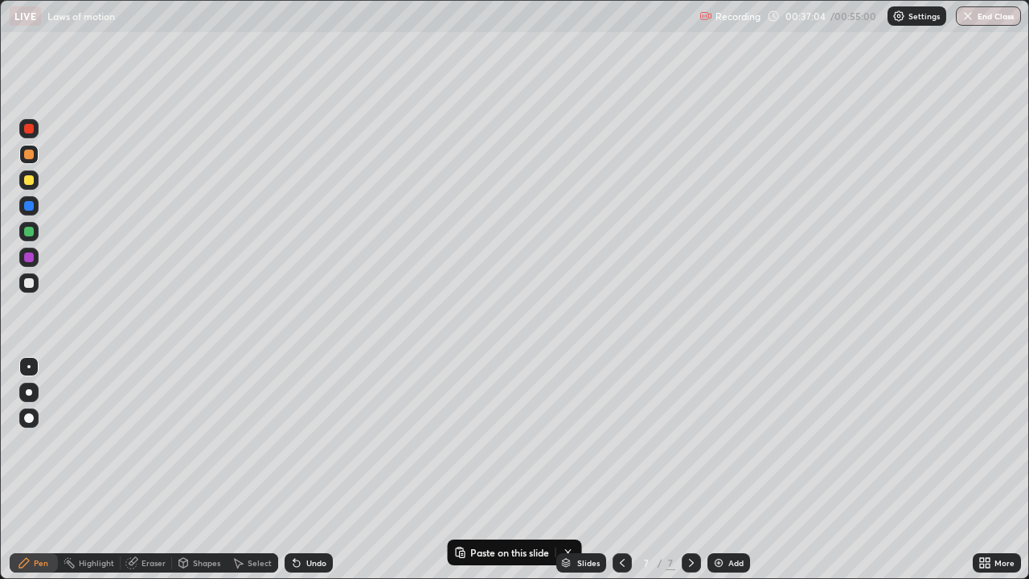
click at [324, 469] on div "Undo" at bounding box center [308, 562] width 48 height 19
click at [29, 232] on div at bounding box center [29, 232] width 10 height 10
click at [31, 180] on div at bounding box center [29, 180] width 10 height 10
click at [293, 469] on icon at bounding box center [294, 560] width 2 height 2
click at [300, 469] on icon at bounding box center [296, 562] width 13 height 13
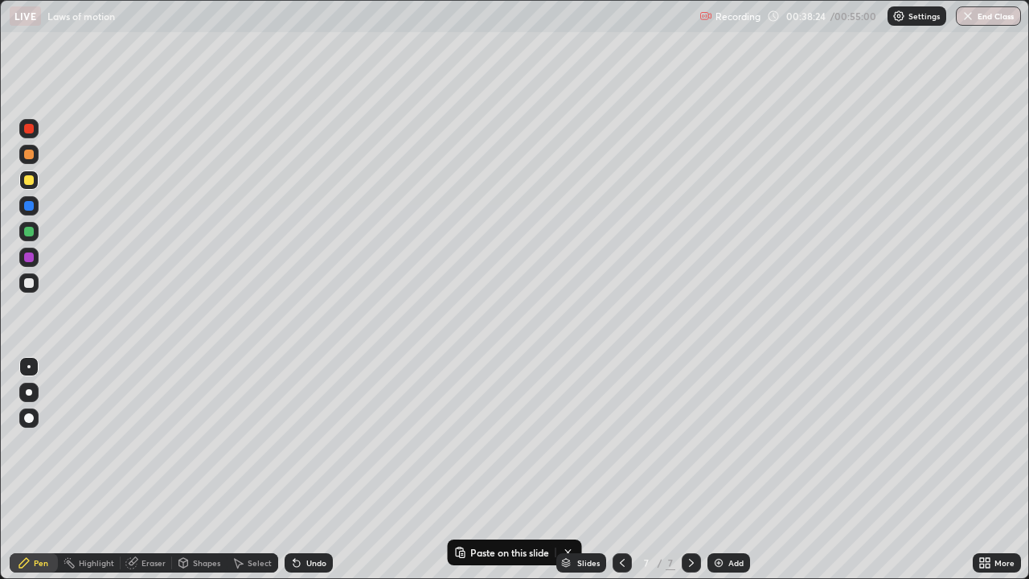
click at [29, 286] on div at bounding box center [29, 283] width 10 height 10
click at [25, 180] on div at bounding box center [29, 180] width 10 height 10
click at [303, 469] on div "Undo" at bounding box center [308, 562] width 48 height 19
click at [306, 469] on div "Undo" at bounding box center [316, 563] width 20 height 8
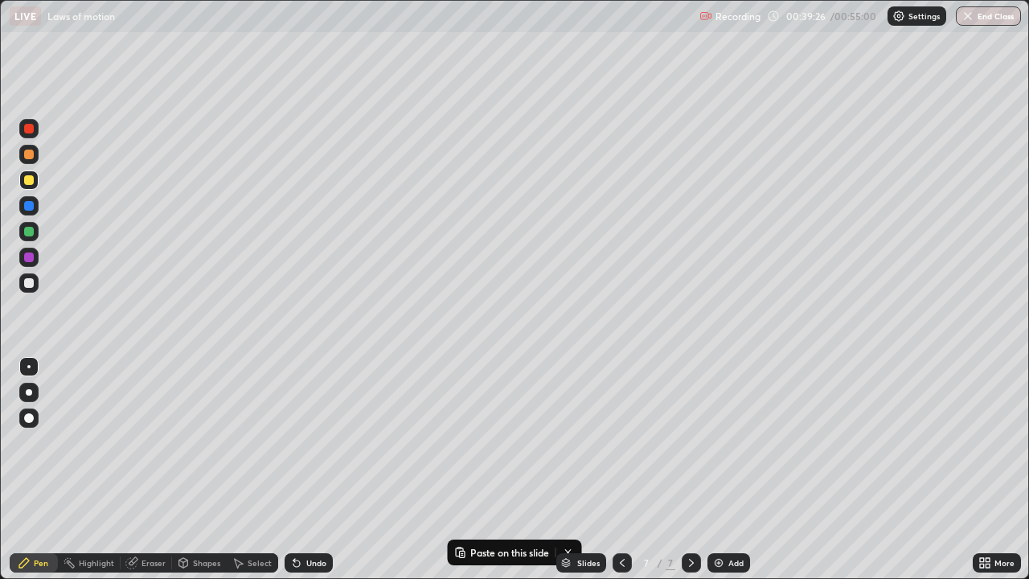
click at [303, 469] on div "Undo" at bounding box center [308, 562] width 48 height 19
click at [306, 469] on div "Undo" at bounding box center [316, 563] width 20 height 8
click at [302, 469] on div "Undo" at bounding box center [308, 562] width 48 height 19
click at [306, 469] on div "Undo" at bounding box center [316, 563] width 20 height 8
click at [311, 469] on div "Undo" at bounding box center [316, 563] width 20 height 8
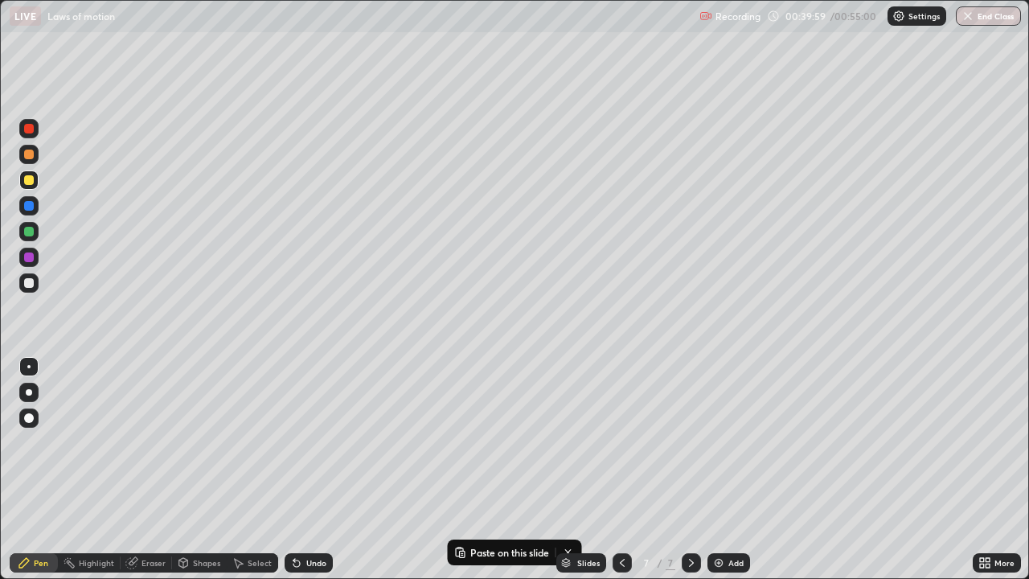
click at [313, 469] on div "Undo" at bounding box center [316, 563] width 20 height 8
click at [315, 469] on div "Undo" at bounding box center [308, 562] width 48 height 19
click at [316, 469] on div "Undo" at bounding box center [308, 562] width 48 height 19
click at [314, 469] on div "Undo" at bounding box center [308, 562] width 48 height 19
click at [313, 469] on div "Undo" at bounding box center [316, 563] width 20 height 8
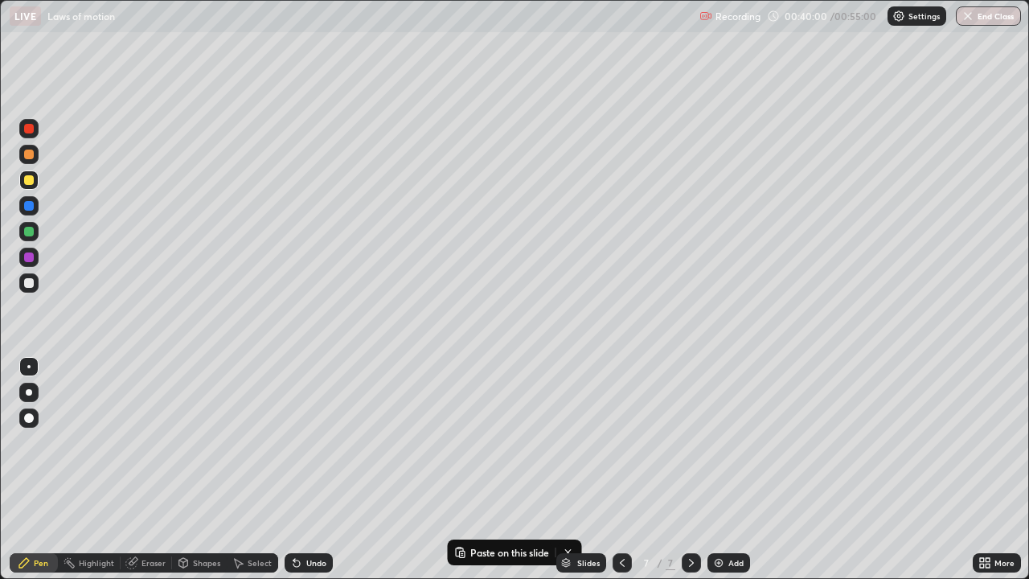
click at [313, 469] on div "Undo" at bounding box center [316, 563] width 20 height 8
click at [306, 469] on div "Undo" at bounding box center [316, 563] width 20 height 8
click at [35, 289] on div at bounding box center [28, 282] width 19 height 19
click at [250, 469] on div "Select" at bounding box center [260, 563] width 24 height 8
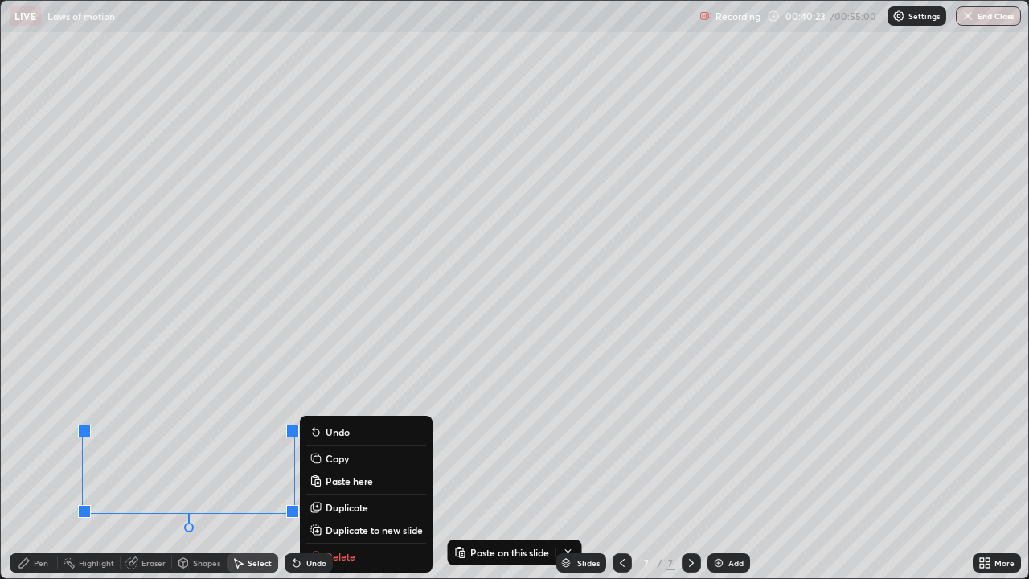
click at [301, 347] on div "0 ° Undo Copy Paste here Duplicate Duplicate to new slide Delete" at bounding box center [514, 289] width 1027 height 577
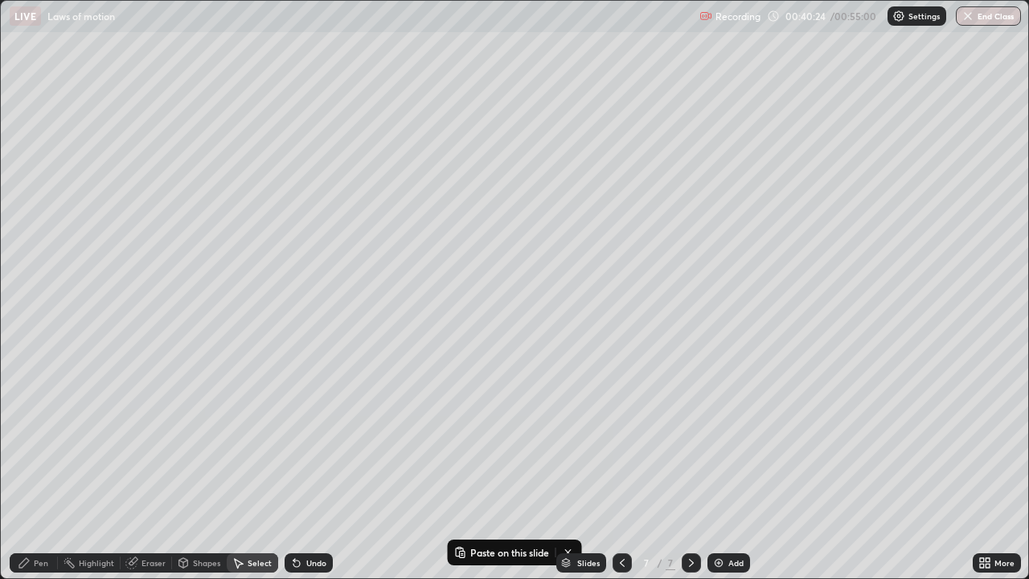
click at [31, 469] on div "Pen" at bounding box center [34, 562] width 48 height 19
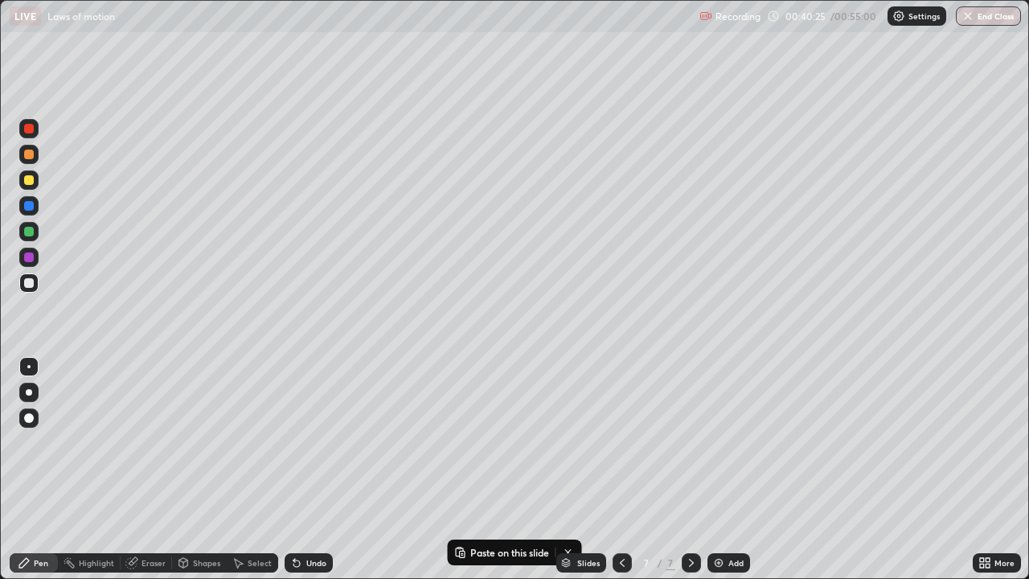
click at [28, 283] on div at bounding box center [29, 283] width 10 height 10
click at [245, 469] on div "Select" at bounding box center [252, 562] width 51 height 19
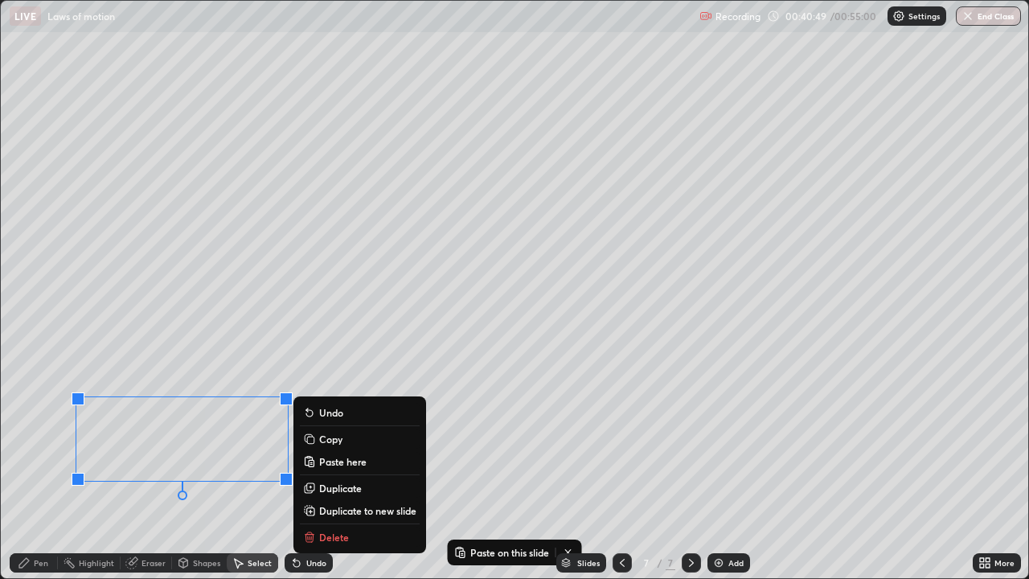
click at [214, 469] on div "0 ° Undo Copy Paste here Duplicate Duplicate to new slide Delete" at bounding box center [514, 289] width 1027 height 577
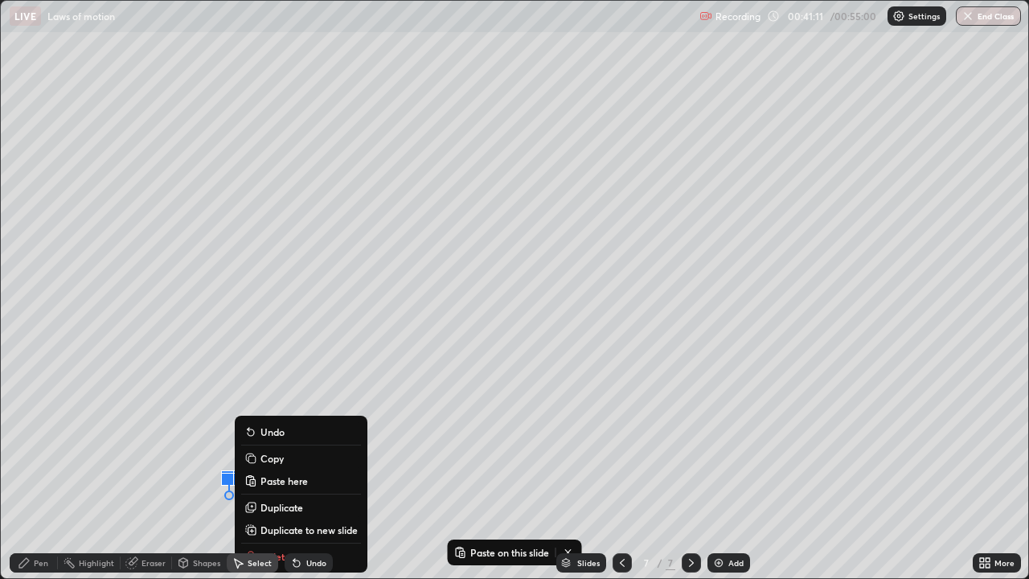
click at [32, 469] on div "Pen" at bounding box center [34, 562] width 48 height 19
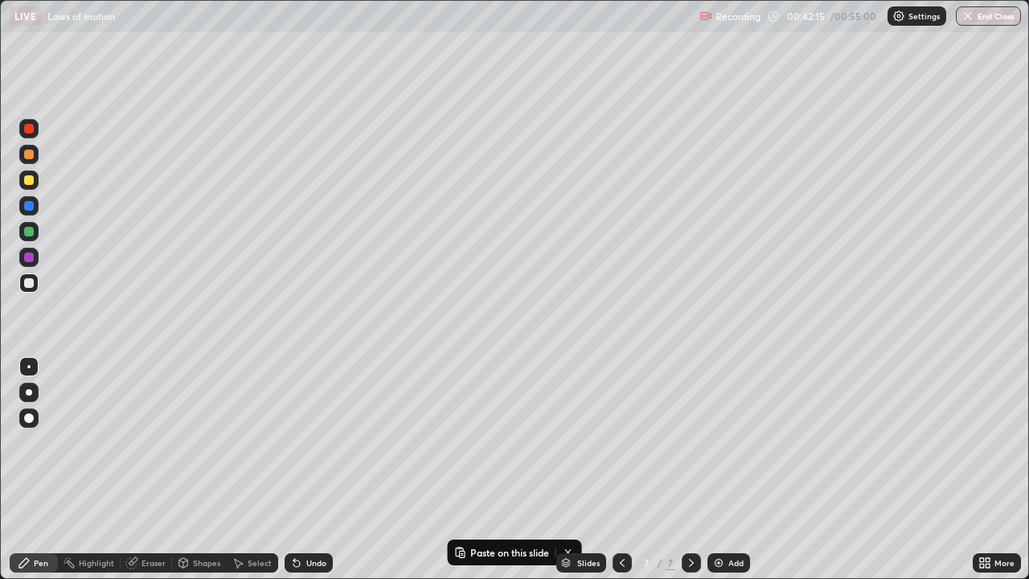
click at [293, 469] on icon at bounding box center [294, 560] width 2 height 2
click at [293, 469] on icon at bounding box center [296, 563] width 6 height 6
click at [293, 469] on icon at bounding box center [294, 560] width 2 height 2
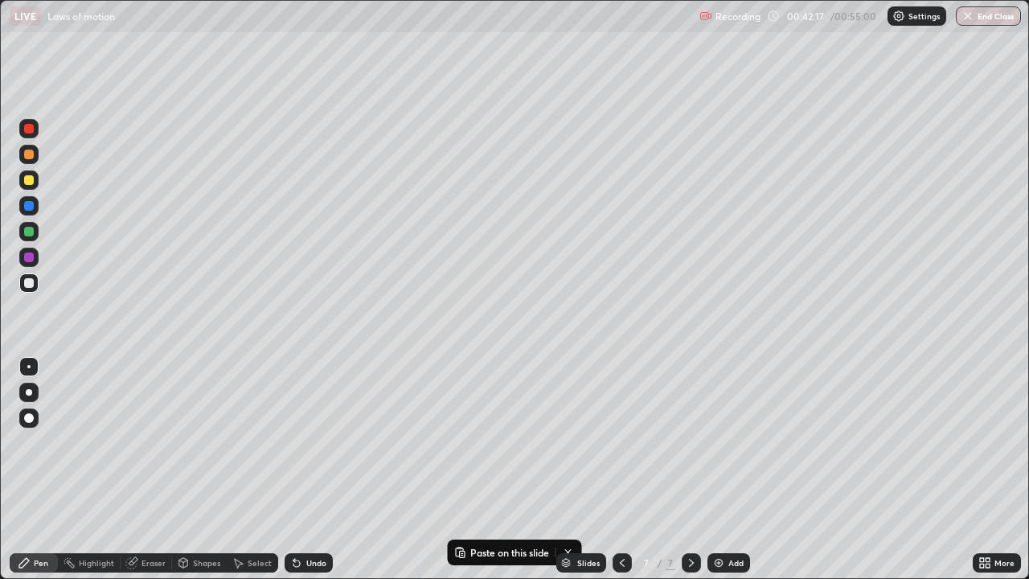
click at [297, 469] on icon at bounding box center [296, 563] width 6 height 6
click at [28, 182] on div at bounding box center [29, 180] width 10 height 10
click at [250, 469] on div "Select" at bounding box center [260, 563] width 24 height 8
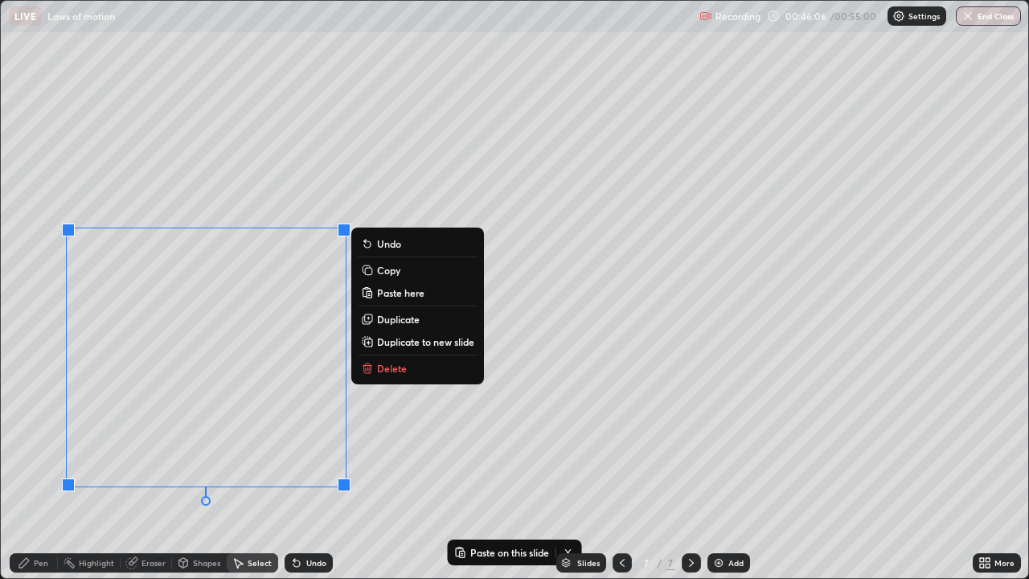
click at [383, 366] on p "Delete" at bounding box center [392, 368] width 30 height 13
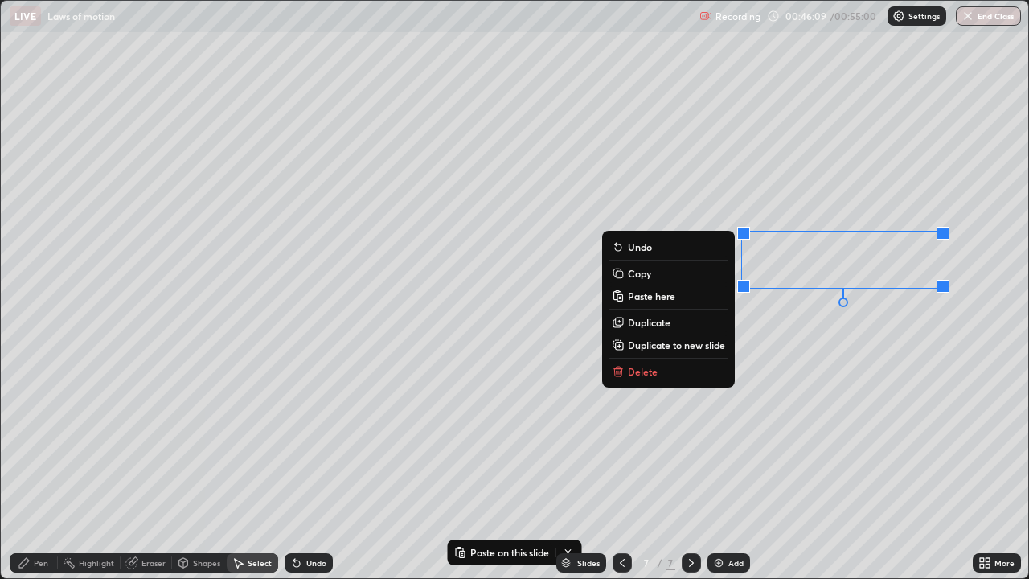
click at [676, 375] on button "Delete" at bounding box center [668, 371] width 120 height 19
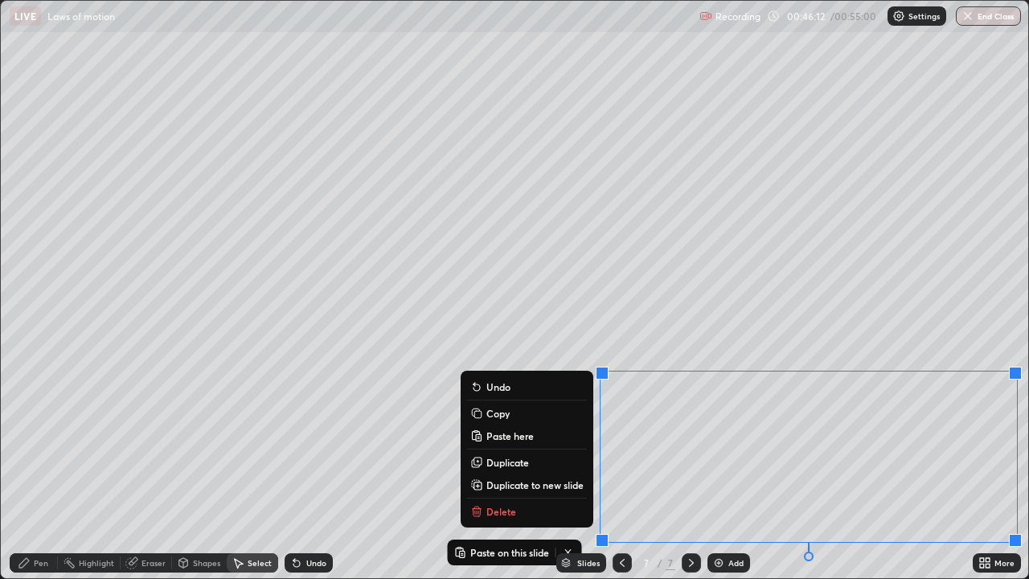
click at [511, 469] on button "Delete" at bounding box center [527, 510] width 120 height 19
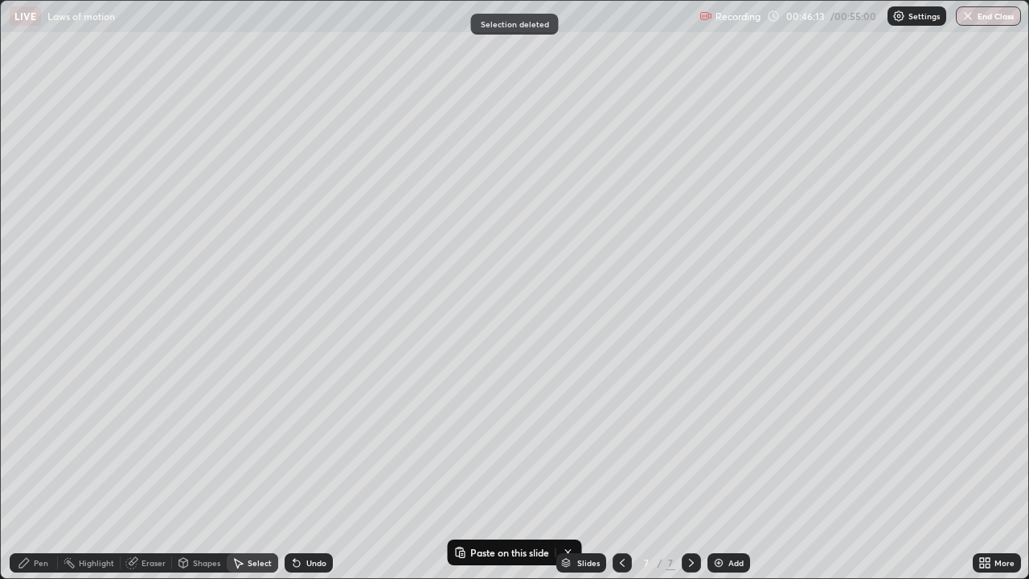
click at [39, 469] on div "Pen" at bounding box center [41, 563] width 14 height 8
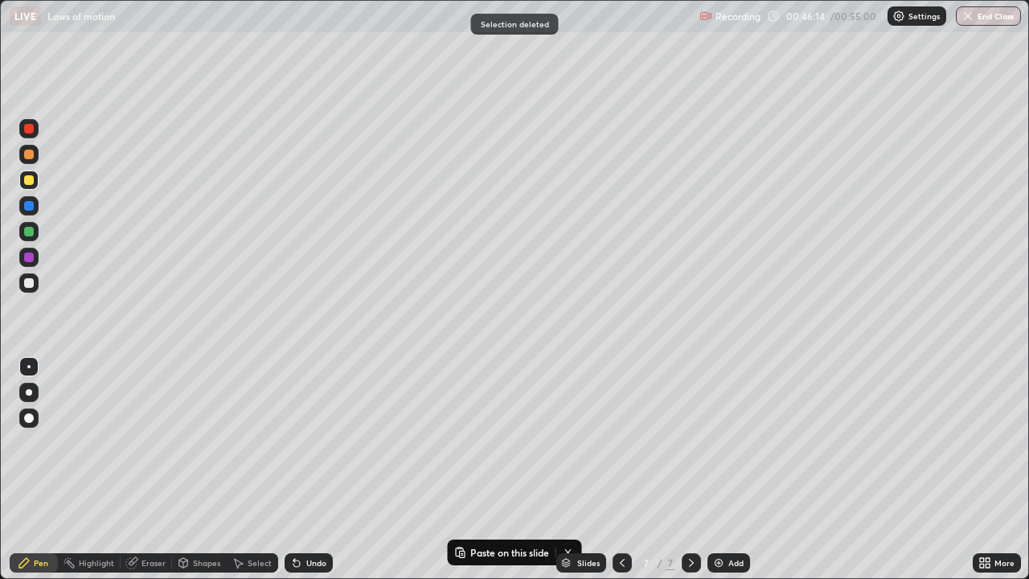
click at [31, 283] on div at bounding box center [29, 283] width 10 height 10
click at [29, 183] on div at bounding box center [29, 180] width 10 height 10
click at [28, 232] on div at bounding box center [29, 232] width 10 height 10
click at [28, 182] on div at bounding box center [29, 180] width 10 height 10
click at [27, 284] on div at bounding box center [29, 283] width 10 height 10
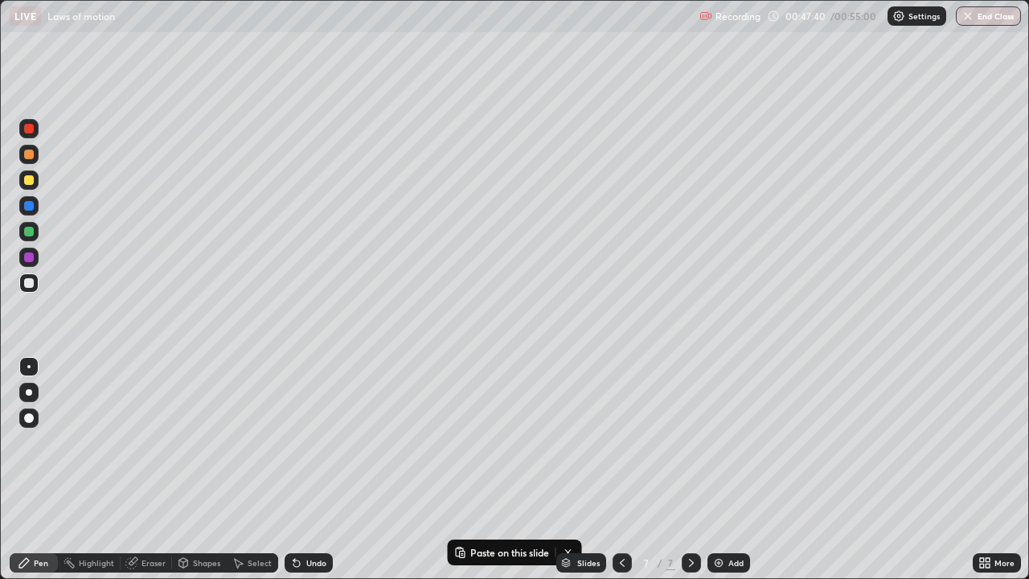
click at [22, 234] on div at bounding box center [28, 231] width 19 height 19
click at [256, 469] on div "Select" at bounding box center [260, 563] width 24 height 8
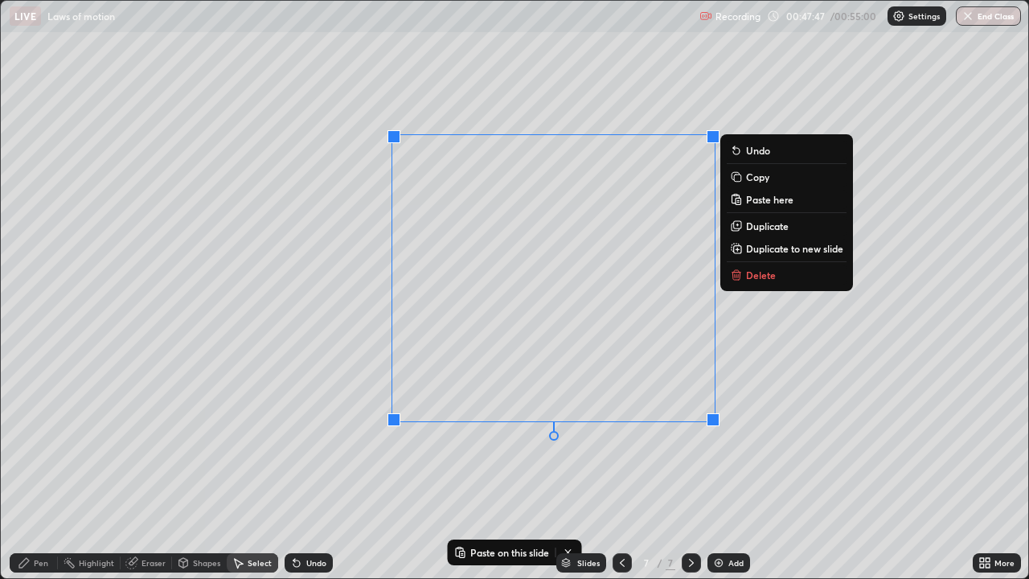
click at [751, 276] on p "Delete" at bounding box center [761, 274] width 30 height 13
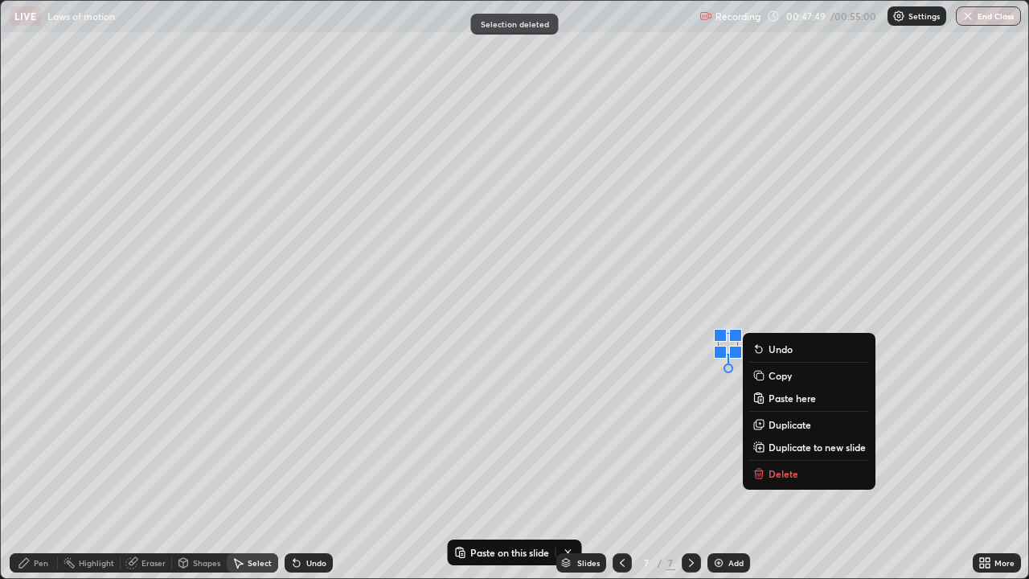
click at [770, 469] on p "Delete" at bounding box center [783, 473] width 30 height 13
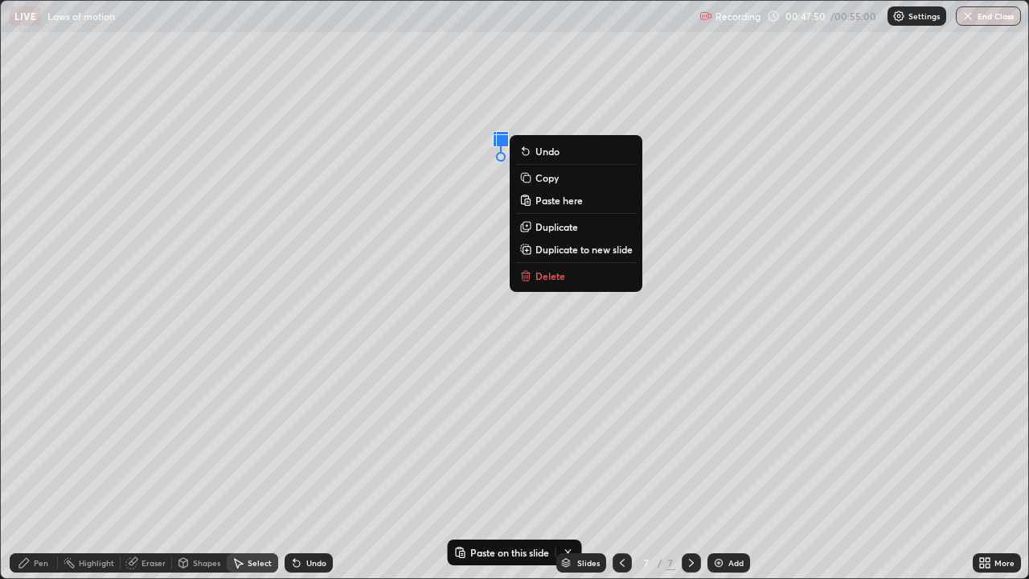
click at [567, 278] on button "Delete" at bounding box center [576, 275] width 120 height 19
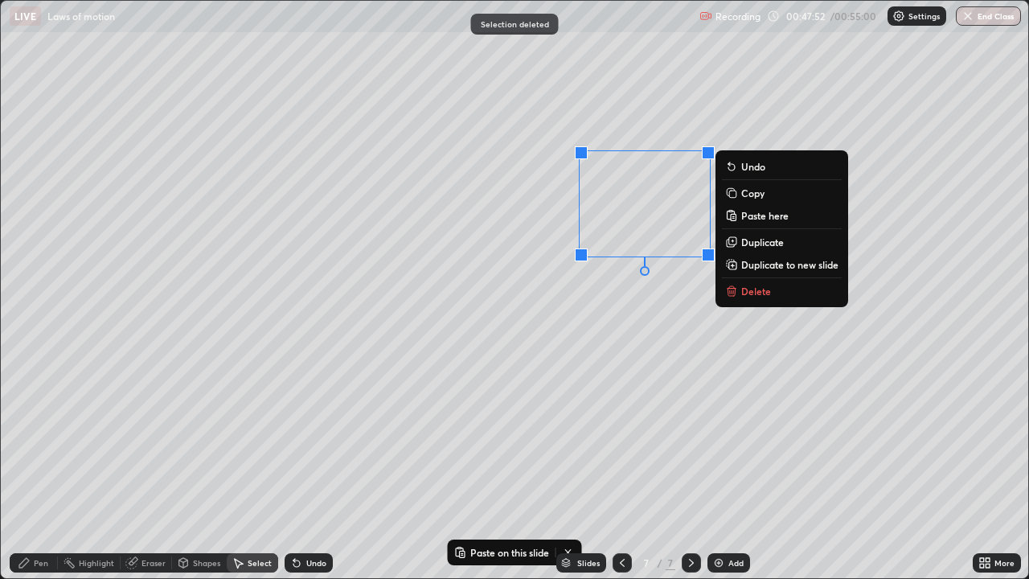
click at [575, 350] on div "0 ° Undo Copy Paste here Duplicate Duplicate to new slide Delete" at bounding box center [514, 289] width 1027 height 577
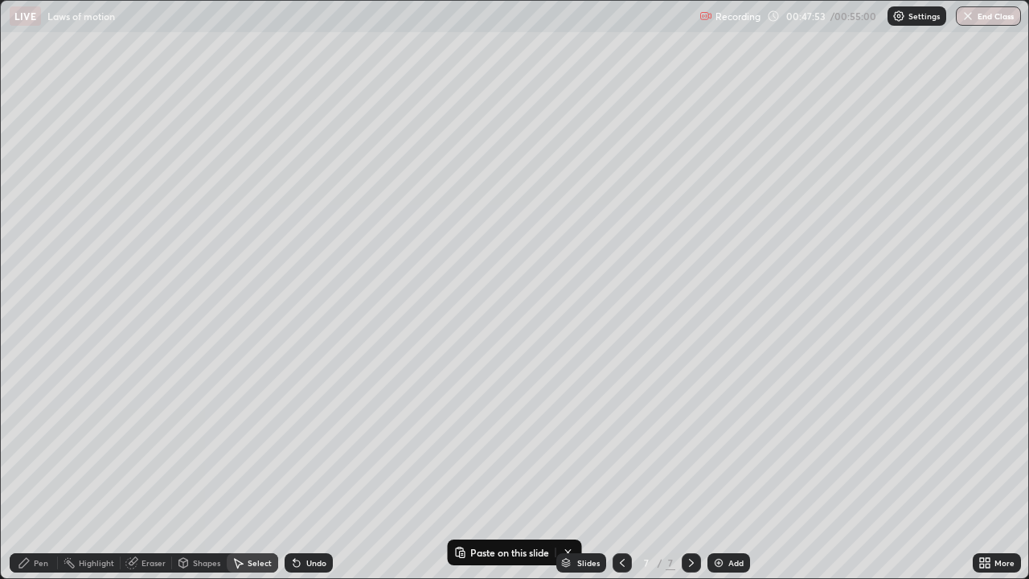
click at [36, 469] on div "Pen" at bounding box center [41, 563] width 14 height 8
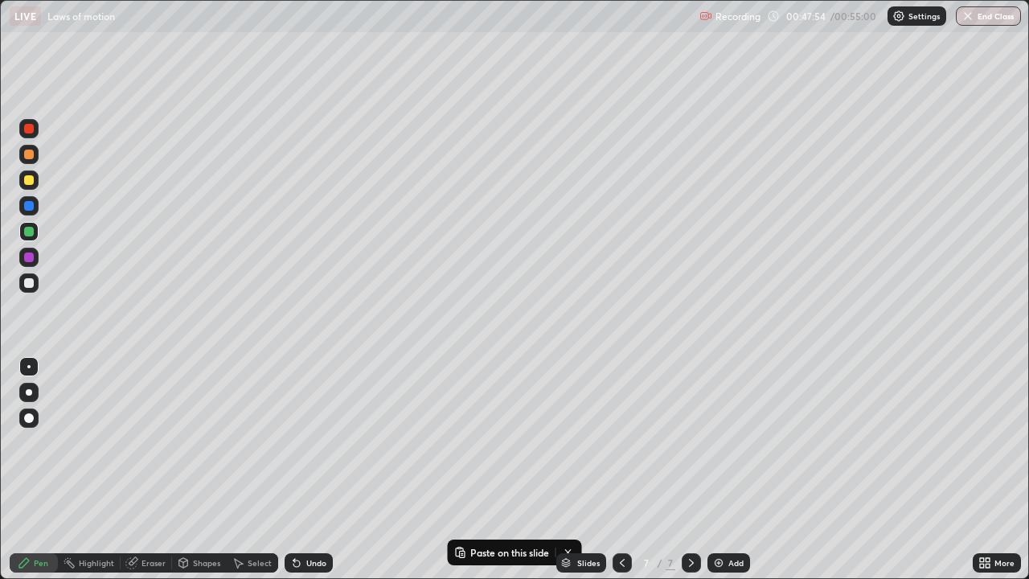
click at [33, 287] on div at bounding box center [28, 282] width 19 height 19
click at [38, 182] on div at bounding box center [28, 179] width 19 height 19
click at [33, 283] on div at bounding box center [29, 283] width 10 height 10
click at [31, 178] on div at bounding box center [29, 180] width 10 height 10
click at [31, 232] on div at bounding box center [29, 232] width 10 height 10
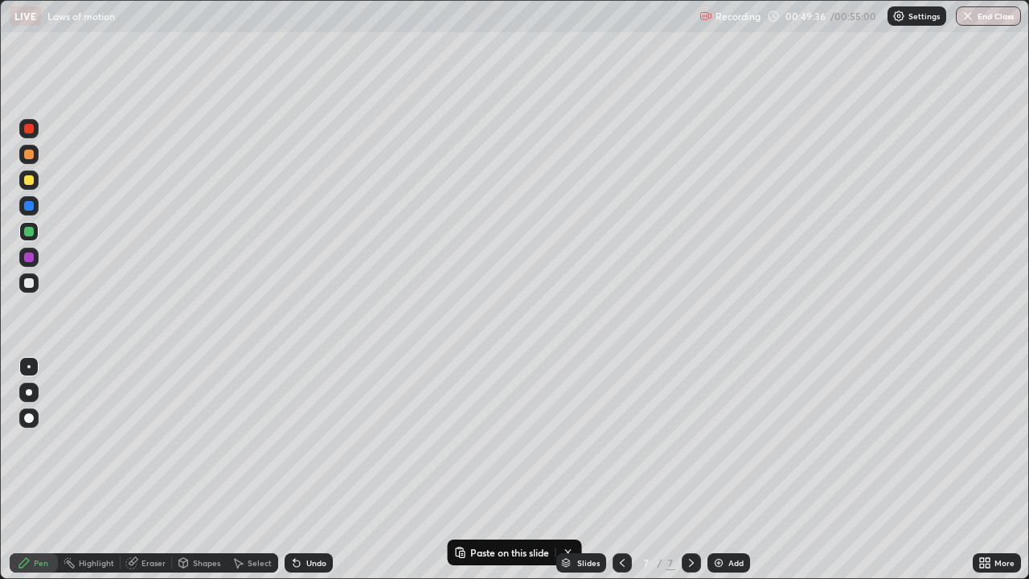
click at [27, 284] on div at bounding box center [29, 283] width 10 height 10
click at [27, 206] on div at bounding box center [29, 206] width 10 height 10
click at [29, 183] on div at bounding box center [29, 180] width 10 height 10
click at [27, 160] on div at bounding box center [28, 154] width 19 height 19
click at [719, 469] on img at bounding box center [718, 562] width 13 height 13
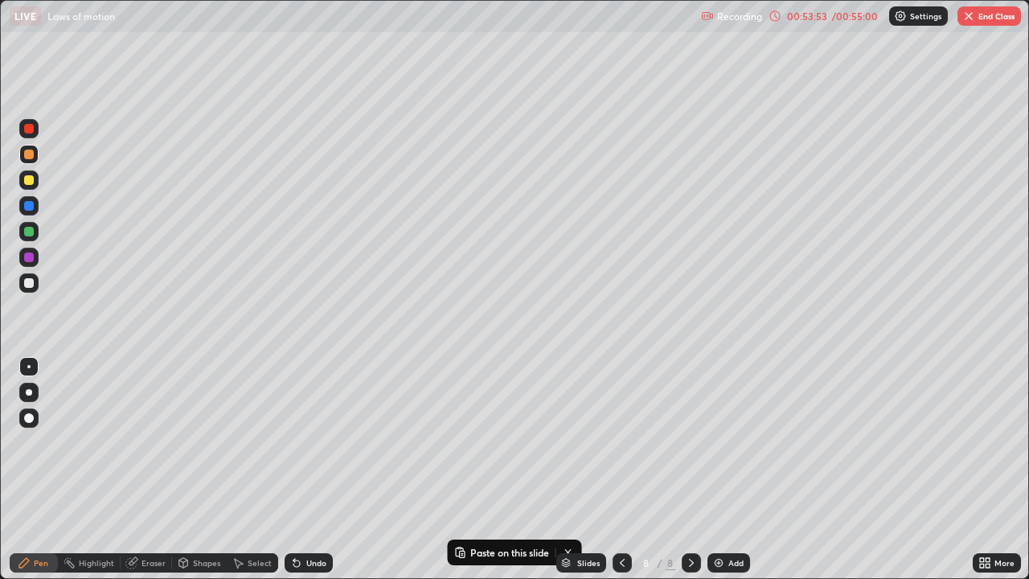
click at [29, 184] on div at bounding box center [29, 180] width 10 height 10
click at [28, 207] on div at bounding box center [29, 206] width 10 height 10
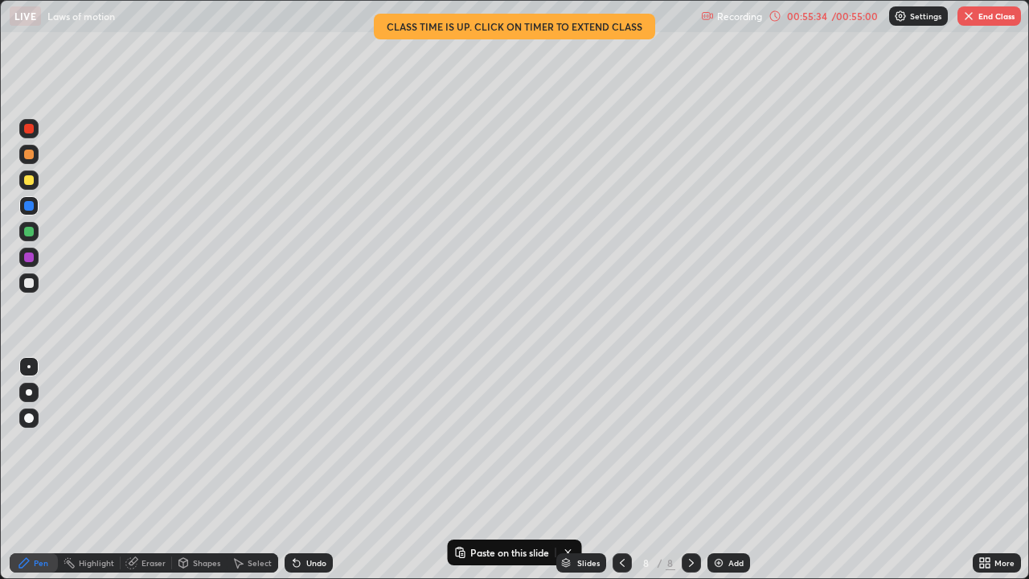
click at [27, 284] on div at bounding box center [29, 283] width 10 height 10
click at [254, 469] on div "Select" at bounding box center [260, 563] width 24 height 8
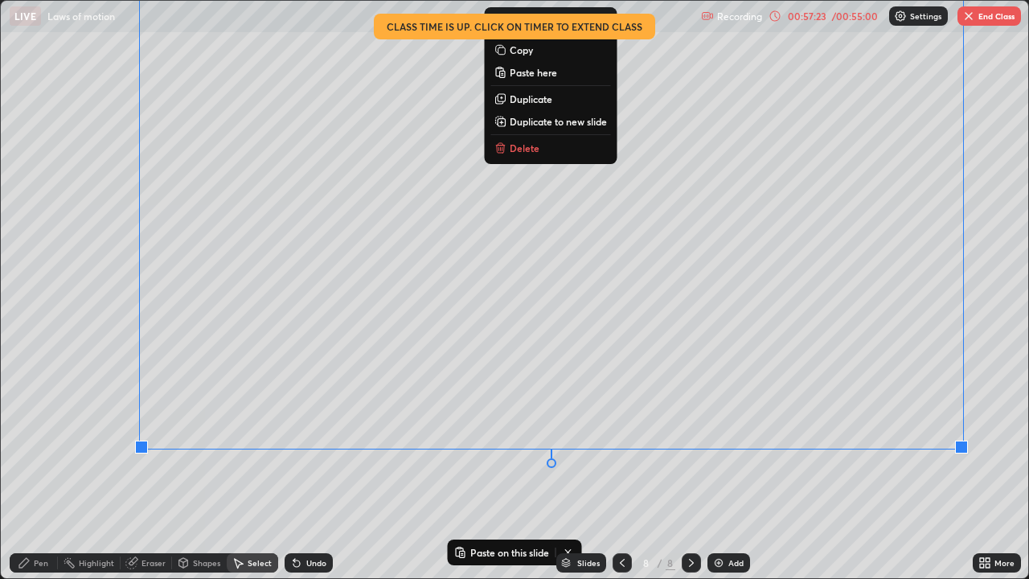
click at [341, 469] on div "0 ° Undo Copy Paste here Duplicate Duplicate to new slide Delete" at bounding box center [514, 289] width 1027 height 577
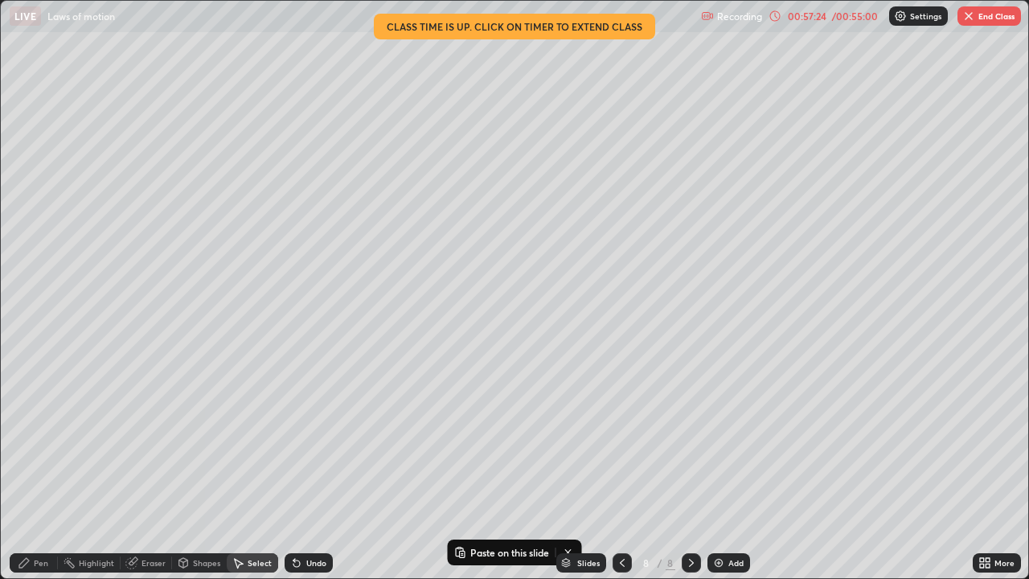
click at [41, 469] on div "Pen" at bounding box center [41, 563] width 14 height 8
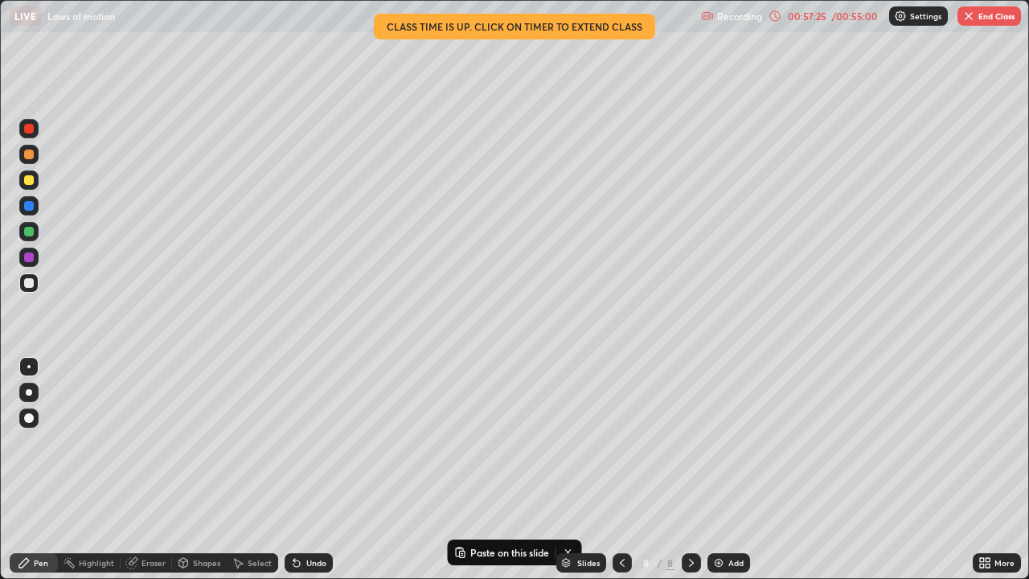
click at [31, 257] on div at bounding box center [29, 257] width 10 height 10
click at [302, 469] on div "Undo" at bounding box center [308, 562] width 48 height 19
click at [313, 469] on div "Undo" at bounding box center [308, 562] width 48 height 19
click at [982, 21] on button "End Class" at bounding box center [988, 15] width 63 height 19
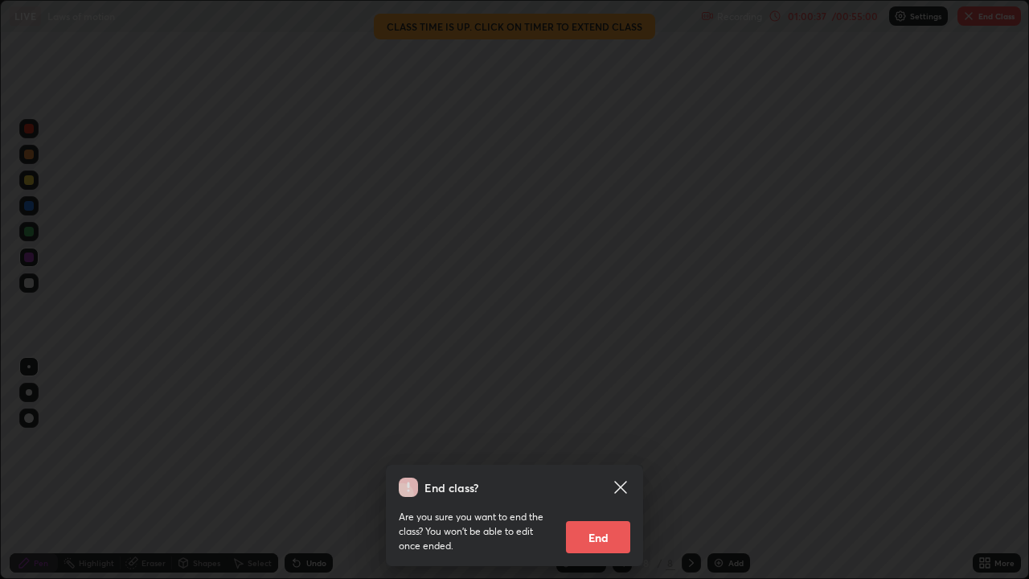
click at [594, 469] on button "End" at bounding box center [598, 537] width 64 height 32
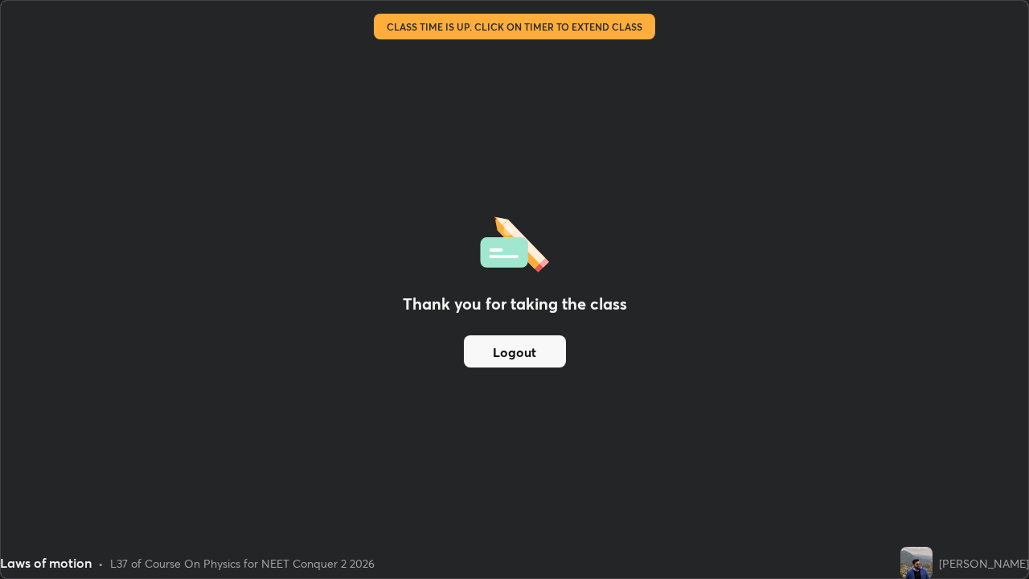
click at [541, 358] on button "Logout" at bounding box center [515, 351] width 102 height 32
click at [525, 362] on button "Logout" at bounding box center [515, 351] width 102 height 32
click at [526, 359] on button "Logout" at bounding box center [515, 351] width 102 height 32
click at [522, 360] on button "Logout" at bounding box center [515, 351] width 102 height 32
click at [972, 358] on div "Thank you for taking the class Logout" at bounding box center [514, 289] width 1027 height 577
